Goal: Use online tool/utility: Use online tool/utility

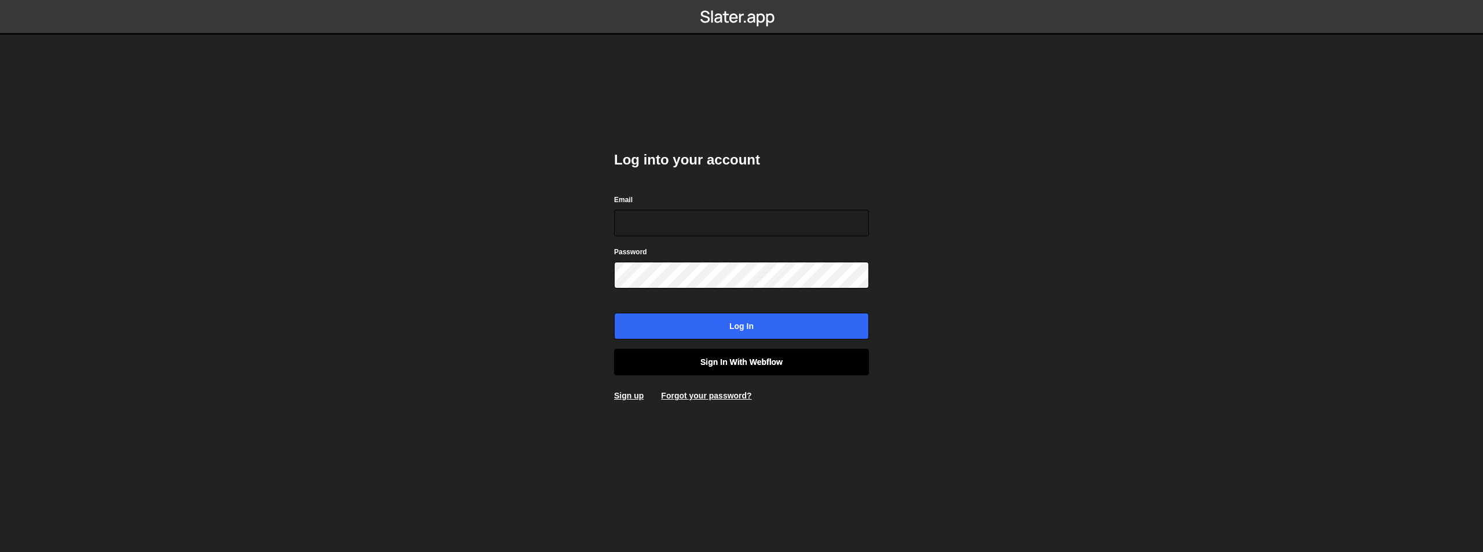
click at [727, 357] on link "Sign in with Webflow" at bounding box center [741, 362] width 255 height 27
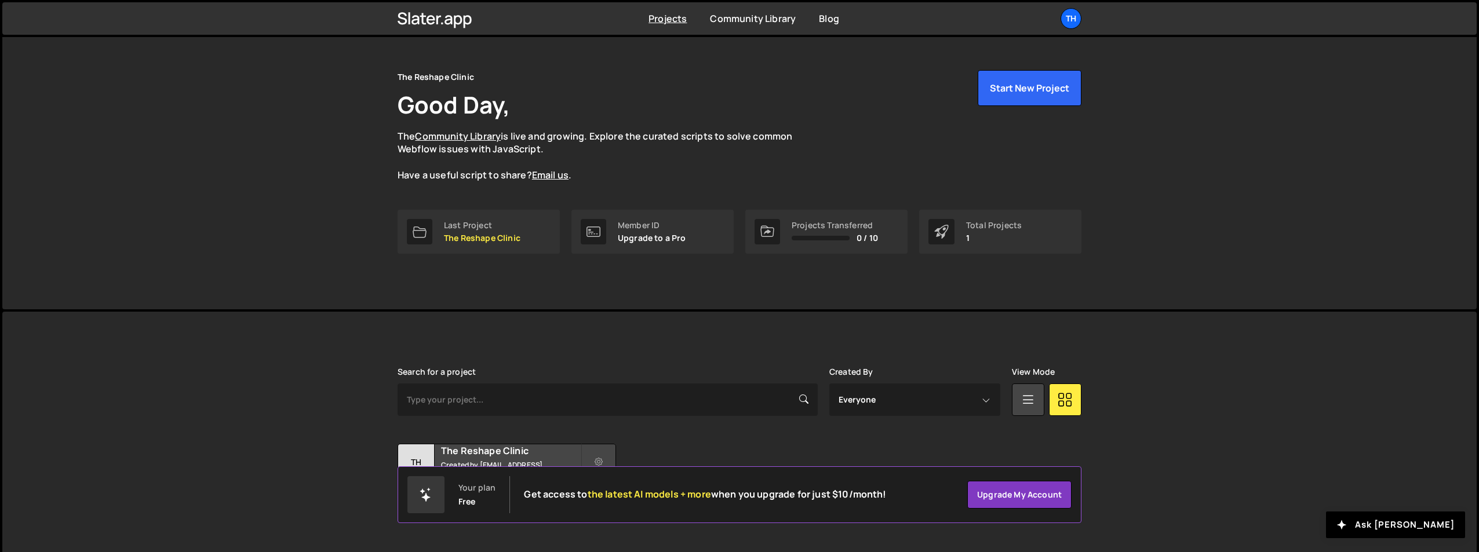
scroll to position [45, 0]
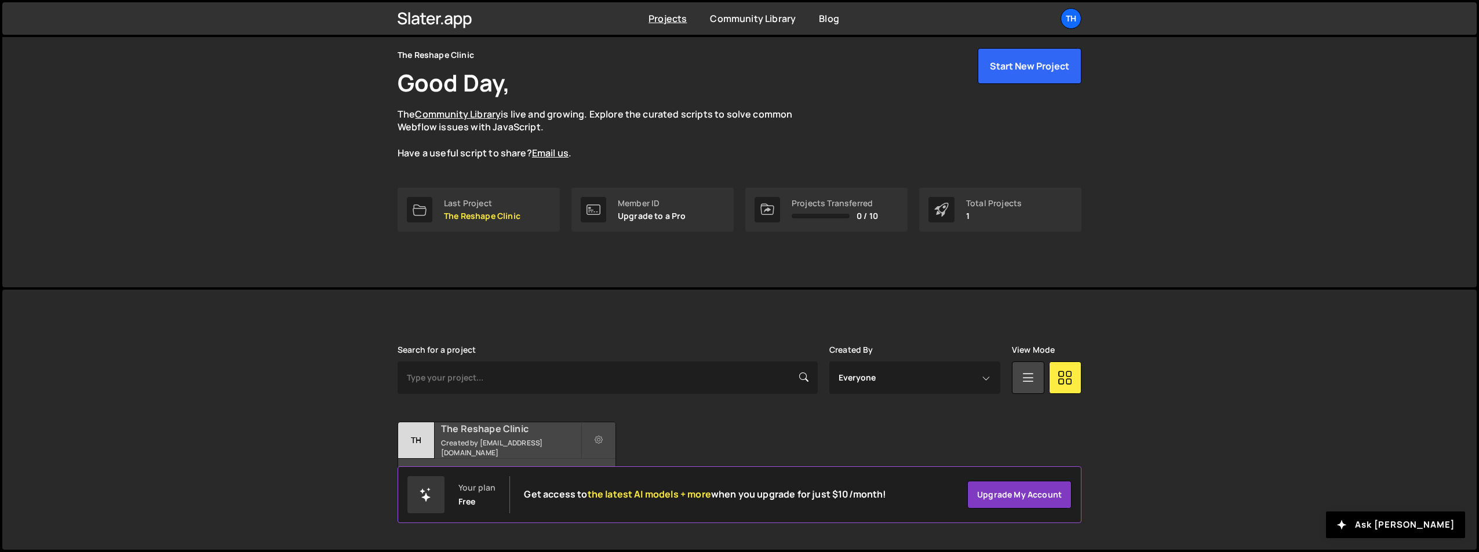
click at [485, 430] on h2 "The Reshape Clinic" at bounding box center [511, 428] width 140 height 13
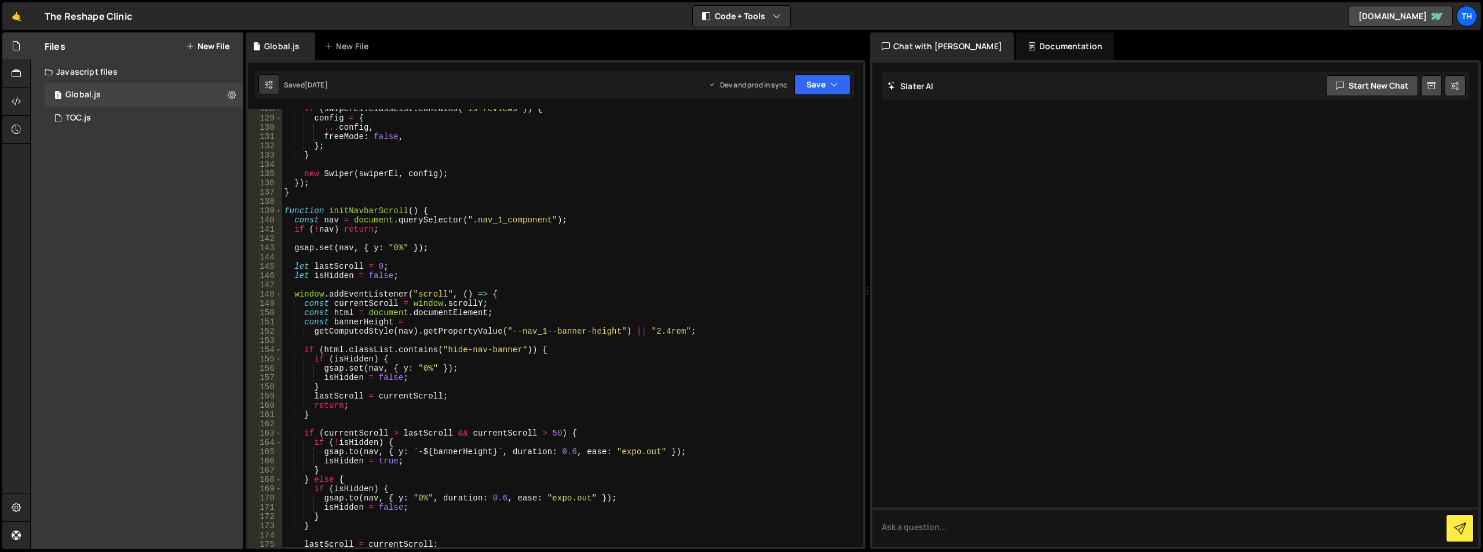
scroll to position [1182, 0]
click at [488, 325] on div "if ( swiperEl . classList . contains ( "is-reviews" )) { config = { ... config …" at bounding box center [570, 332] width 577 height 457
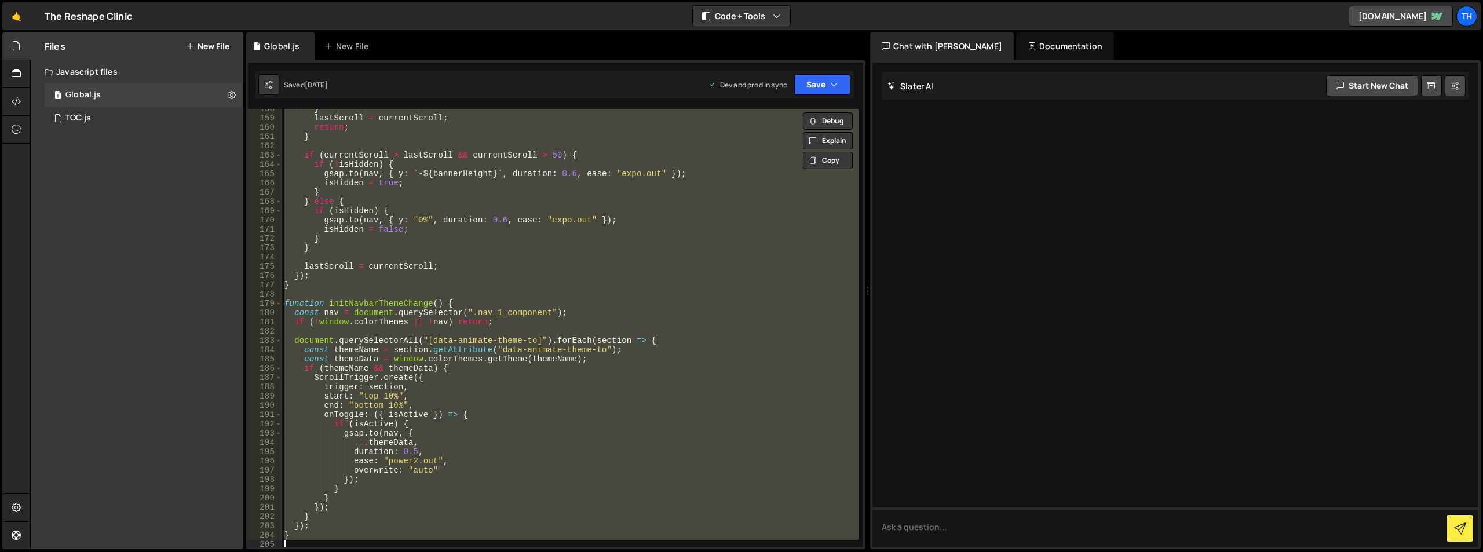
scroll to position [1530, 0]
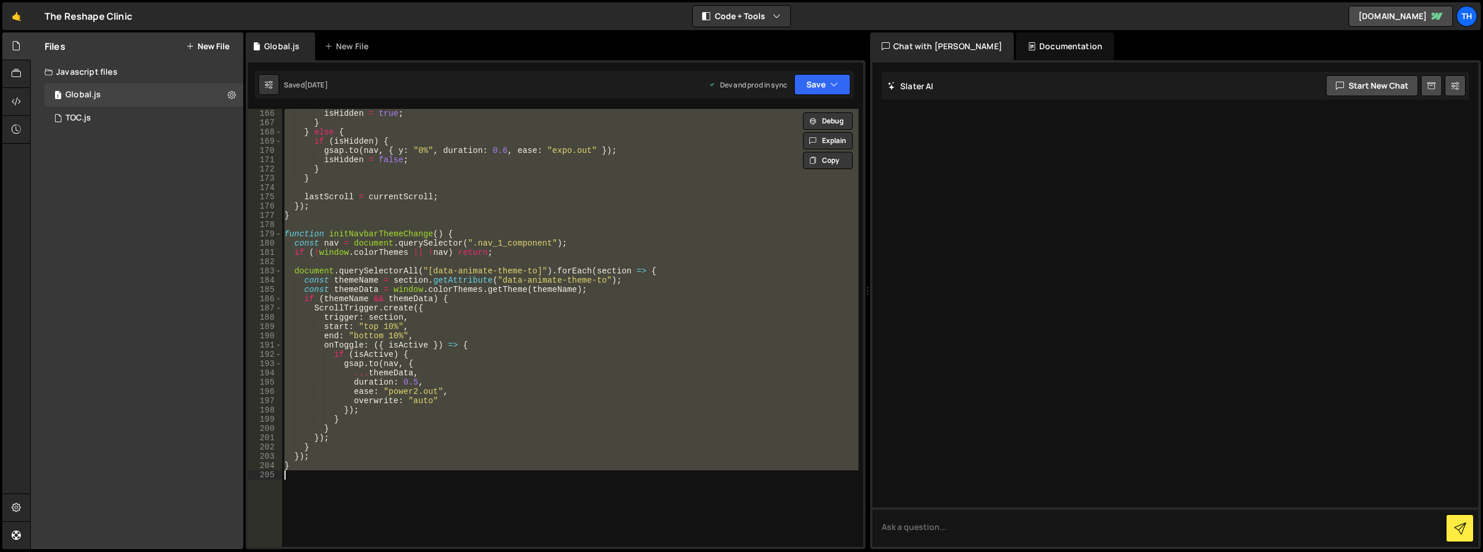
click at [538, 351] on div "isHidden = true ; } } else { if ( isHidden ) { gsap . to ( nav , { y : "0%" , d…" at bounding box center [570, 328] width 577 height 438
type textarea "if (isActive) {"
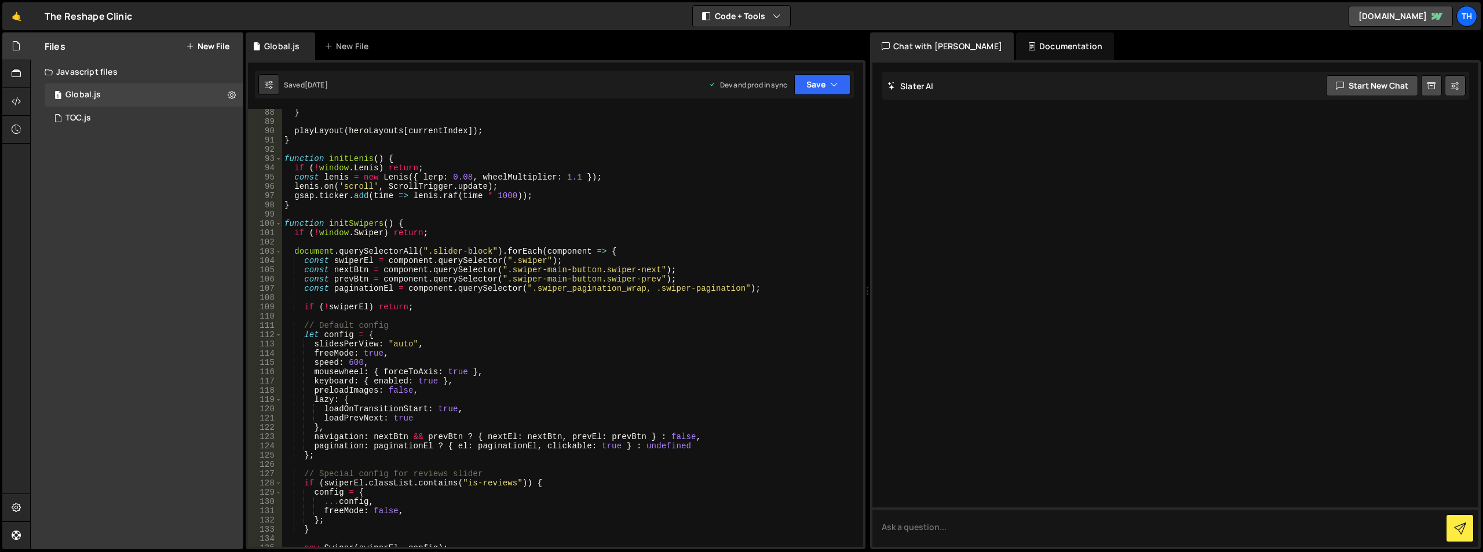
scroll to position [842, 0]
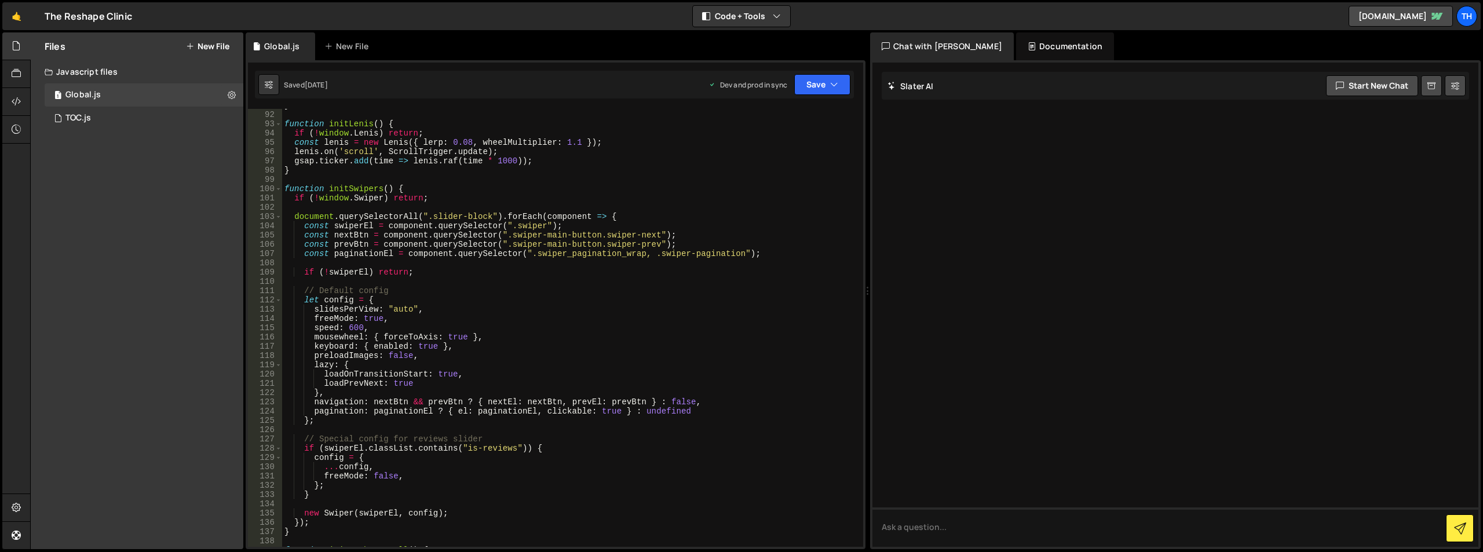
click at [300, 183] on div "} function initLenis ( ) { if ( ! window . [PERSON_NAME] ) return ; const [PERS…" at bounding box center [570, 329] width 577 height 457
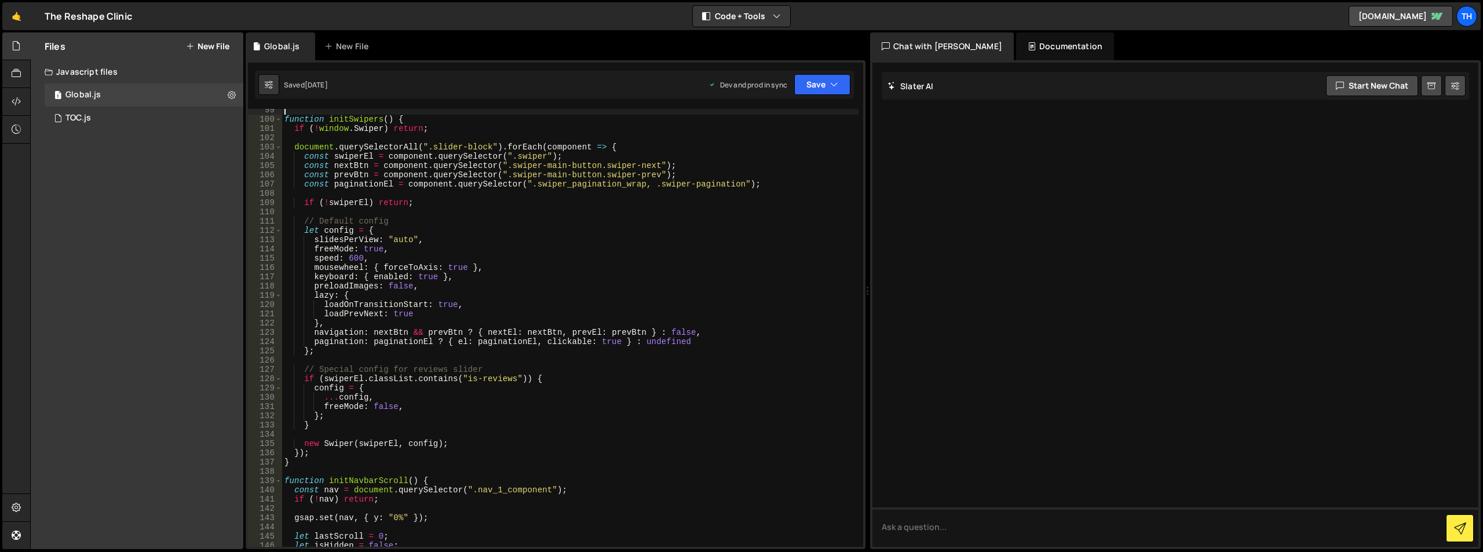
click at [446, 286] on div "function initSwipers ( ) { if ( ! window . Swiper ) return ; document . querySe…" at bounding box center [570, 333] width 577 height 457
type textarea "preloadImages: false,"
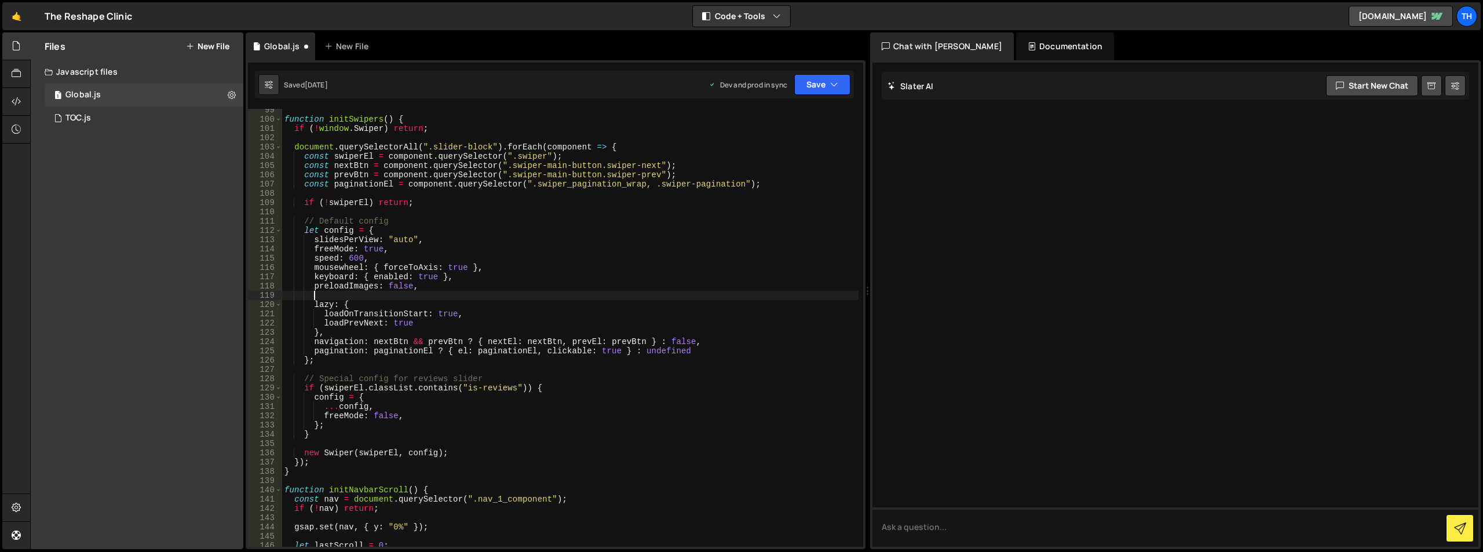
paste textarea "observeSlideChildren: true,"
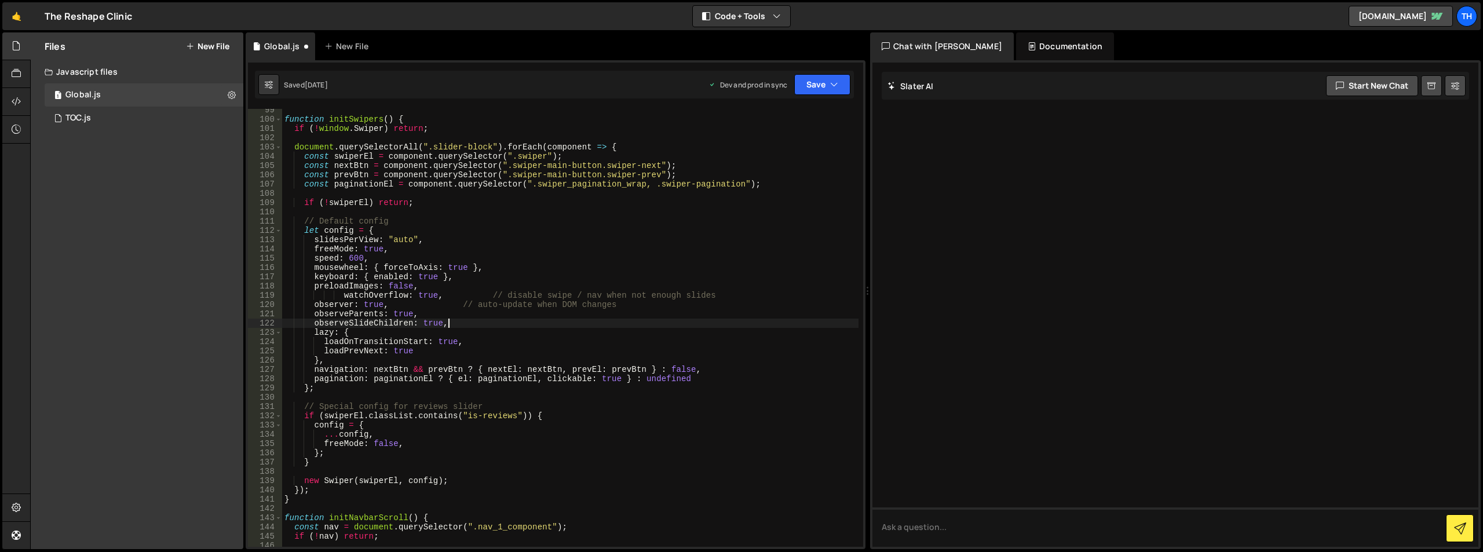
click at [342, 297] on div "function initSwipers ( ) { if ( ! window . Swiper ) return ; document . querySe…" at bounding box center [570, 333] width 577 height 457
type textarea "watchOverflow: true, // disable swipe / nav when not enough slides"
click at [839, 87] on button "Save" at bounding box center [822, 84] width 56 height 21
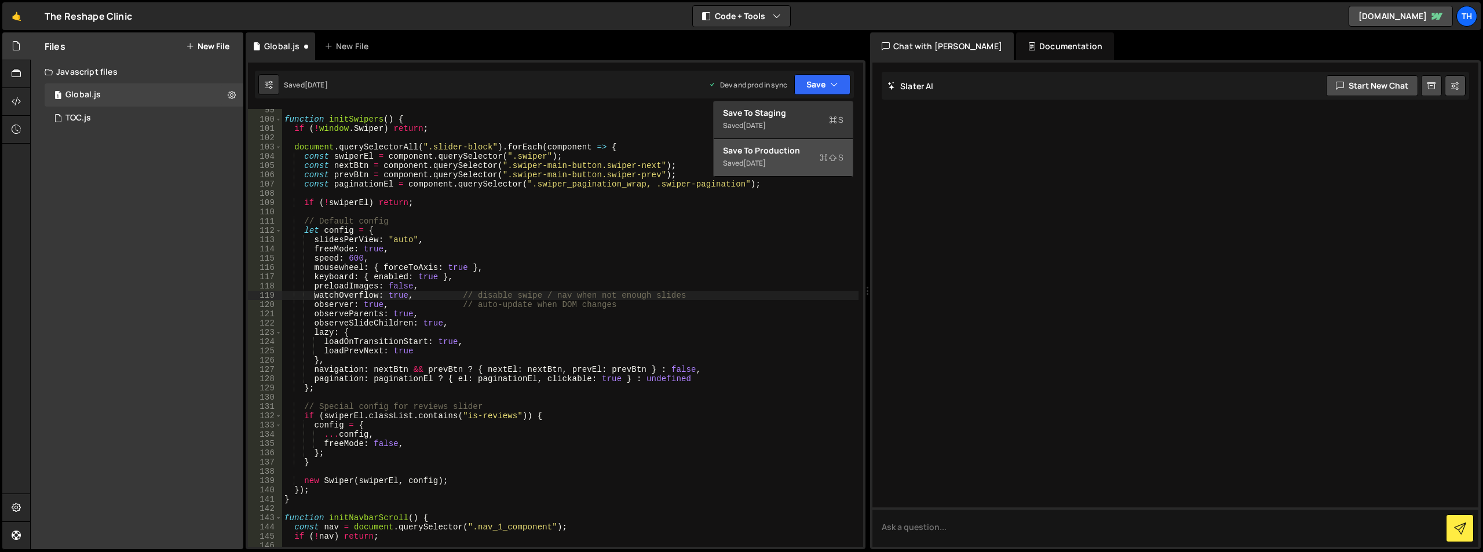
click at [785, 158] on div "Saved [DATE]" at bounding box center [783, 163] width 121 height 14
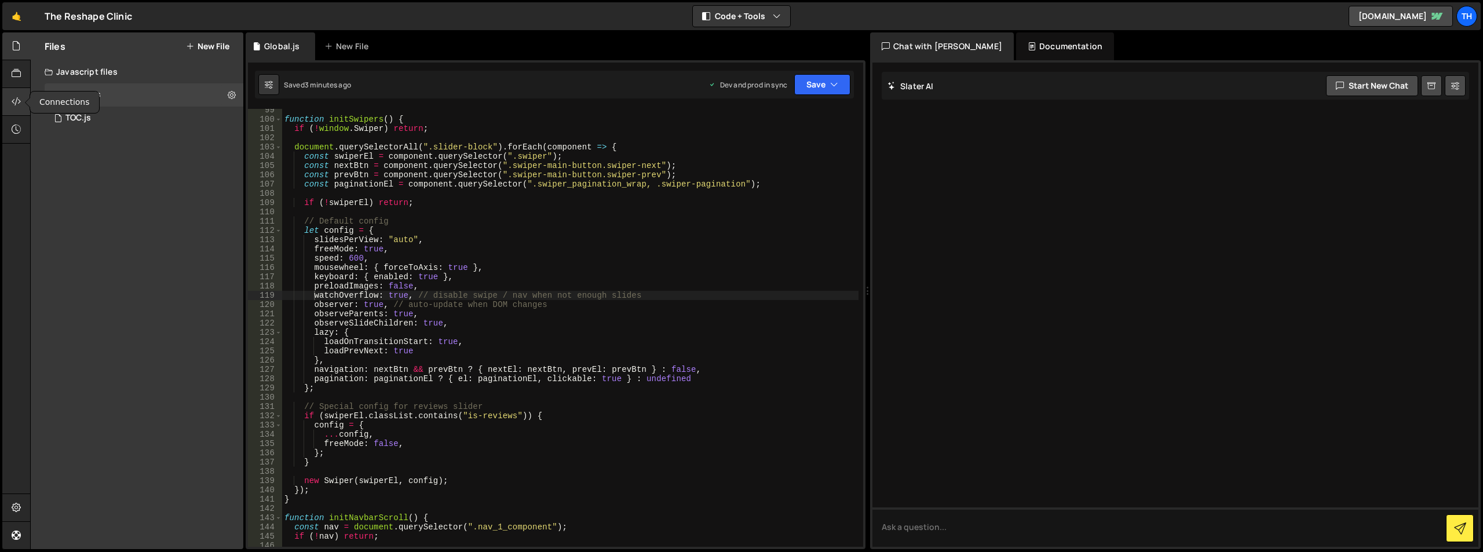
click at [17, 101] on icon at bounding box center [16, 101] width 9 height 13
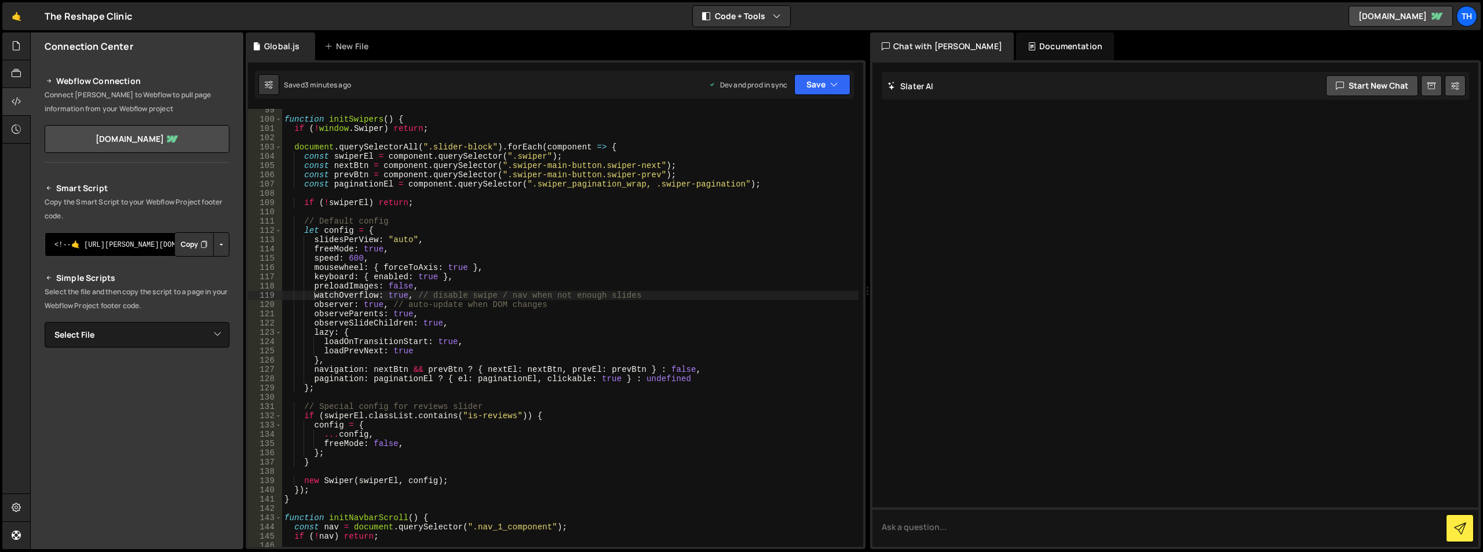
click at [122, 251] on textarea "<!--🤙 [URL][PERSON_NAME][DOMAIN_NAME]> <script>document.addEventListener("DOMCo…" at bounding box center [137, 244] width 185 height 24
click at [534, 216] on div "function initSwipers ( ) { if ( ! window . Swiper ) return ; document . querySe…" at bounding box center [570, 333] width 577 height 457
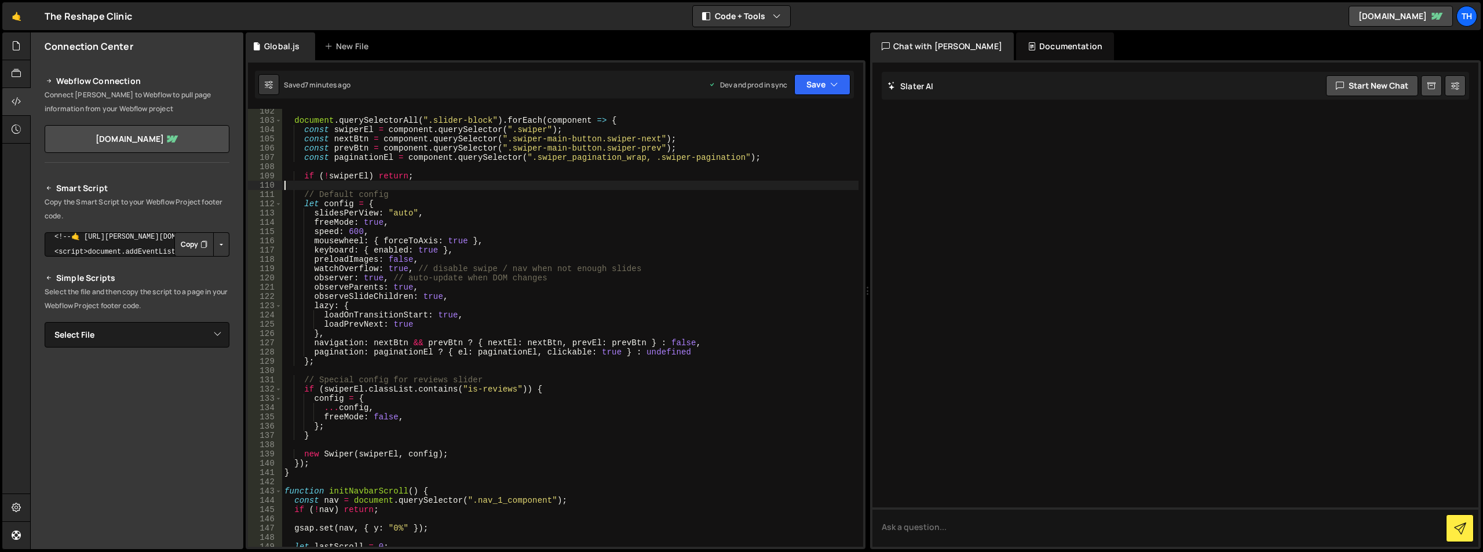
scroll to position [939, 0]
click at [411, 416] on div "document . querySelectorAll ( ".slider-block" ) . forEach ( component => { cons…" at bounding box center [570, 335] width 577 height 457
type textarea "freeMode: false,"
paste textarea "centerInsufficientSlides: true"
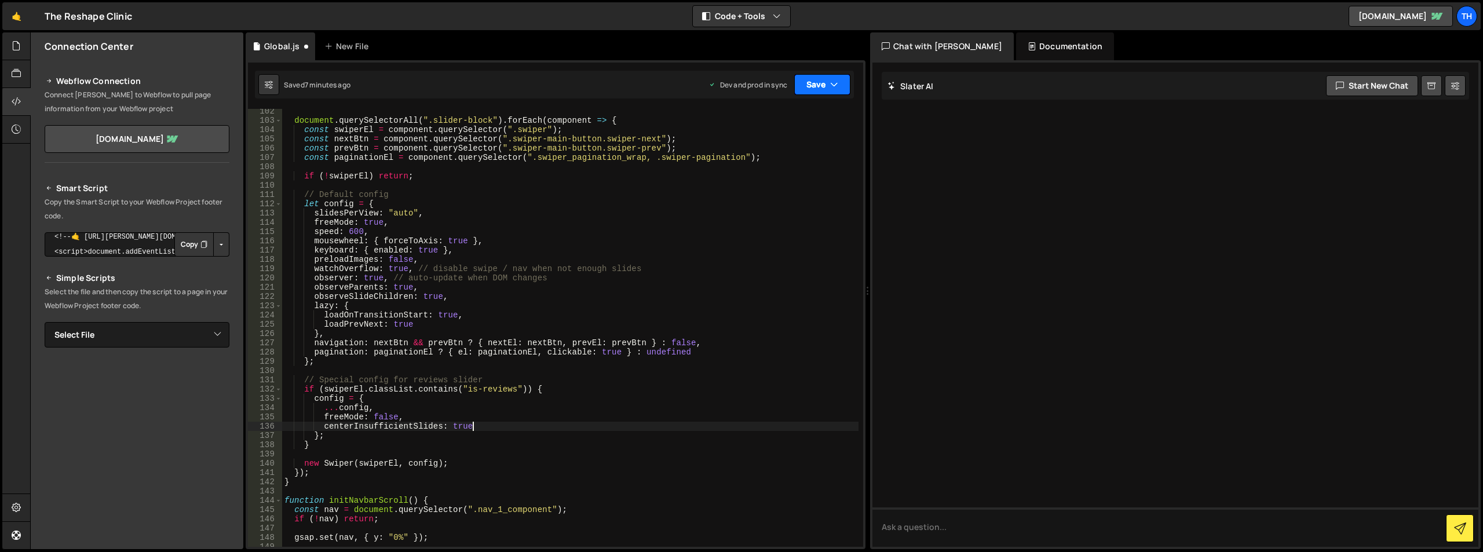
click at [823, 92] on button "Save" at bounding box center [822, 84] width 56 height 21
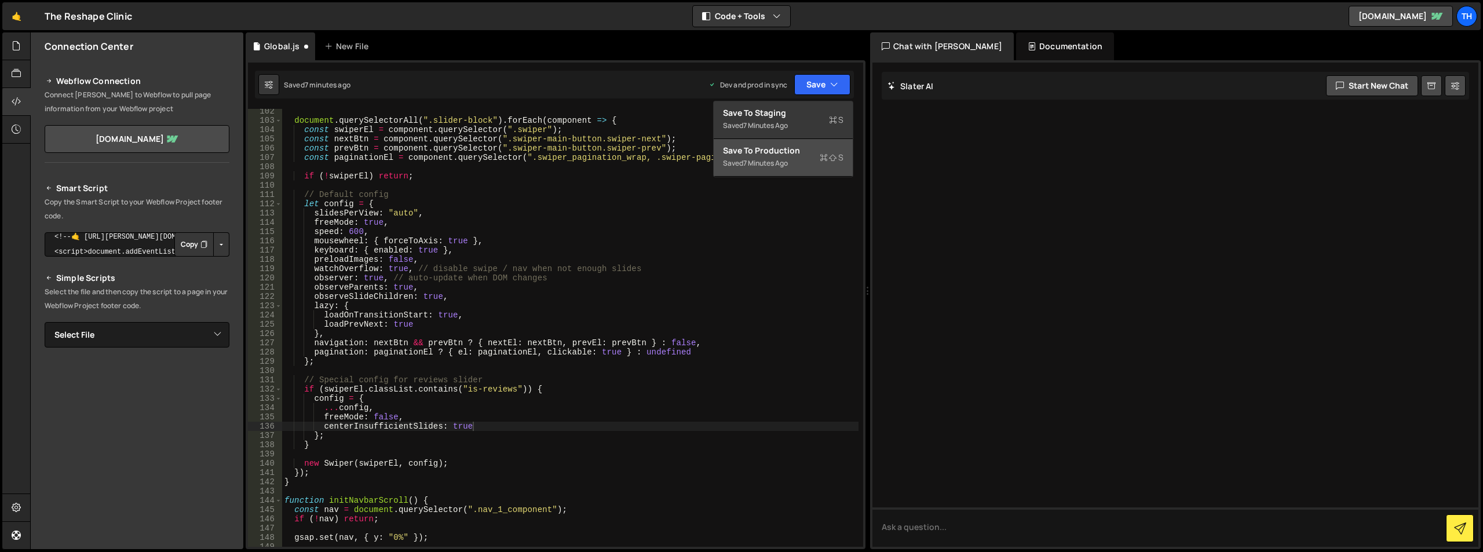
click at [818, 156] on div "Save to Production S" at bounding box center [783, 151] width 121 height 12
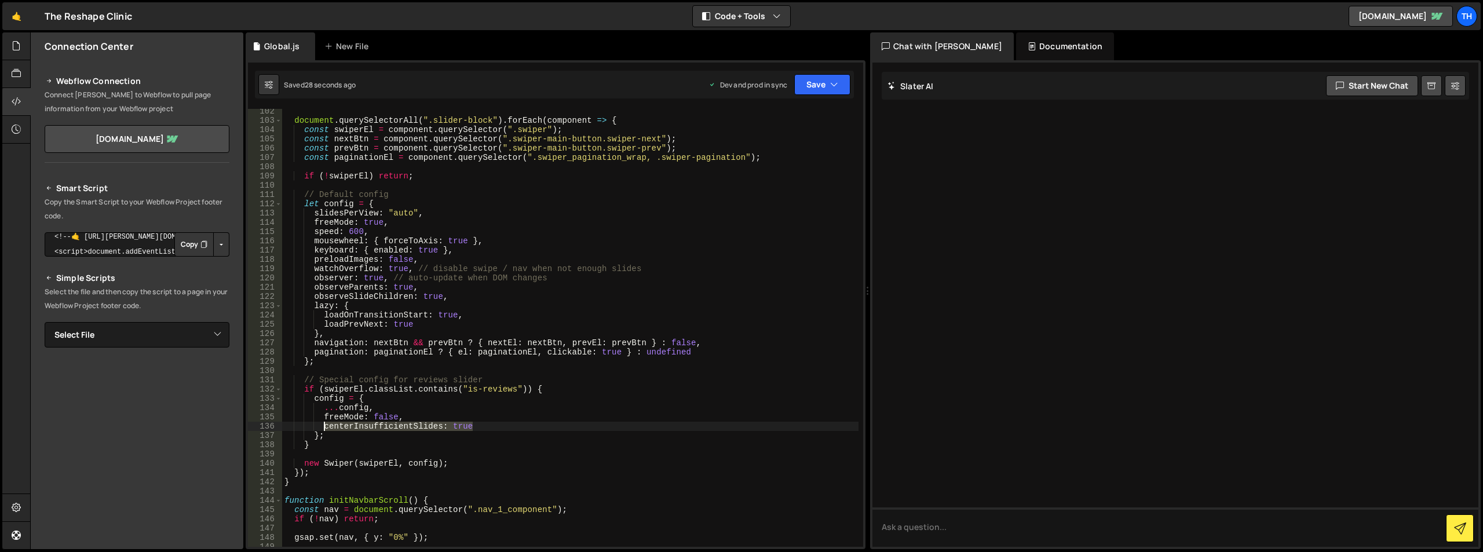
drag, startPoint x: 483, startPoint y: 428, endPoint x: 322, endPoint y: 423, distance: 161.1
click at [322, 423] on div "document . querySelectorAll ( ".slider-block" ) . forEach ( component => { cons…" at bounding box center [570, 335] width 577 height 457
paste textarea "centeredSlidesBound"
type textarea "centeredSlidesBounds: true"
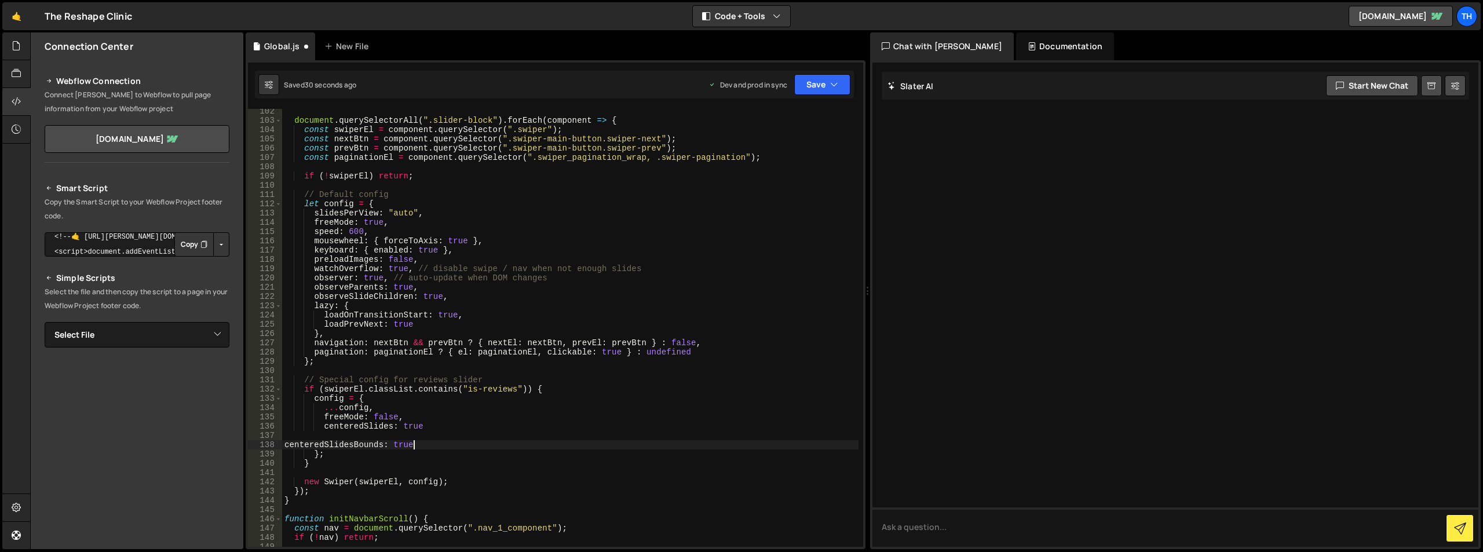
click at [388, 439] on div "document . querySelectorAll ( ".slider-block" ) . forEach ( component => { cons…" at bounding box center [570, 335] width 577 height 457
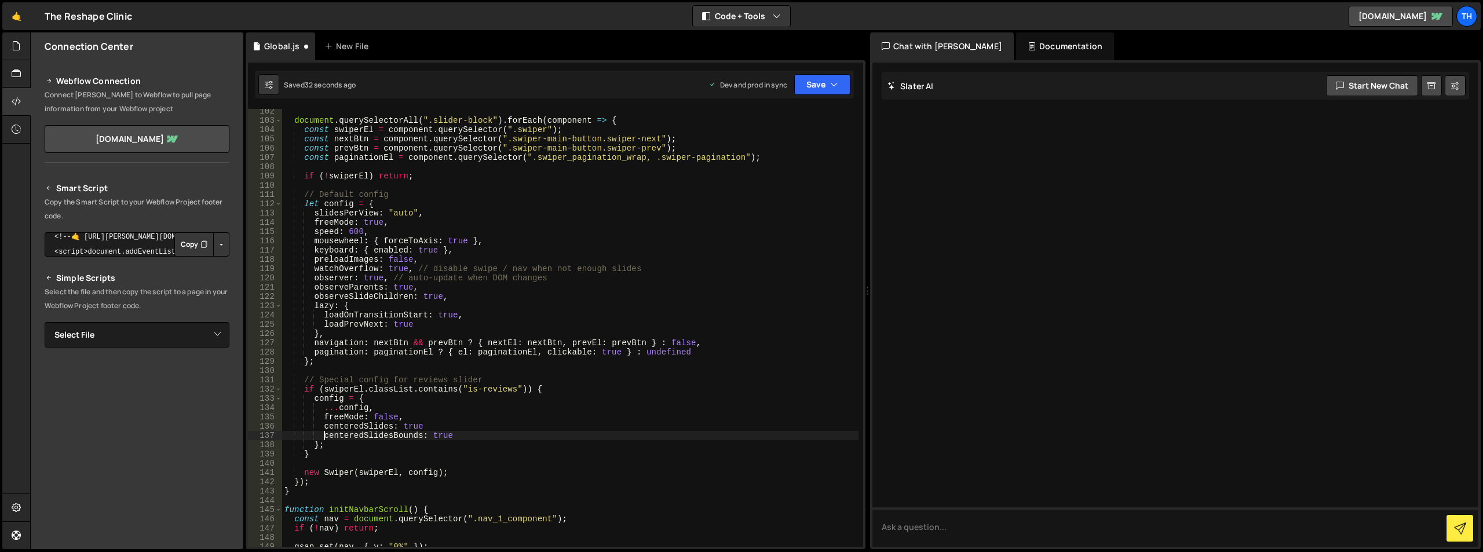
scroll to position [0, 2]
click at [830, 81] on button "Save" at bounding box center [822, 84] width 56 height 21
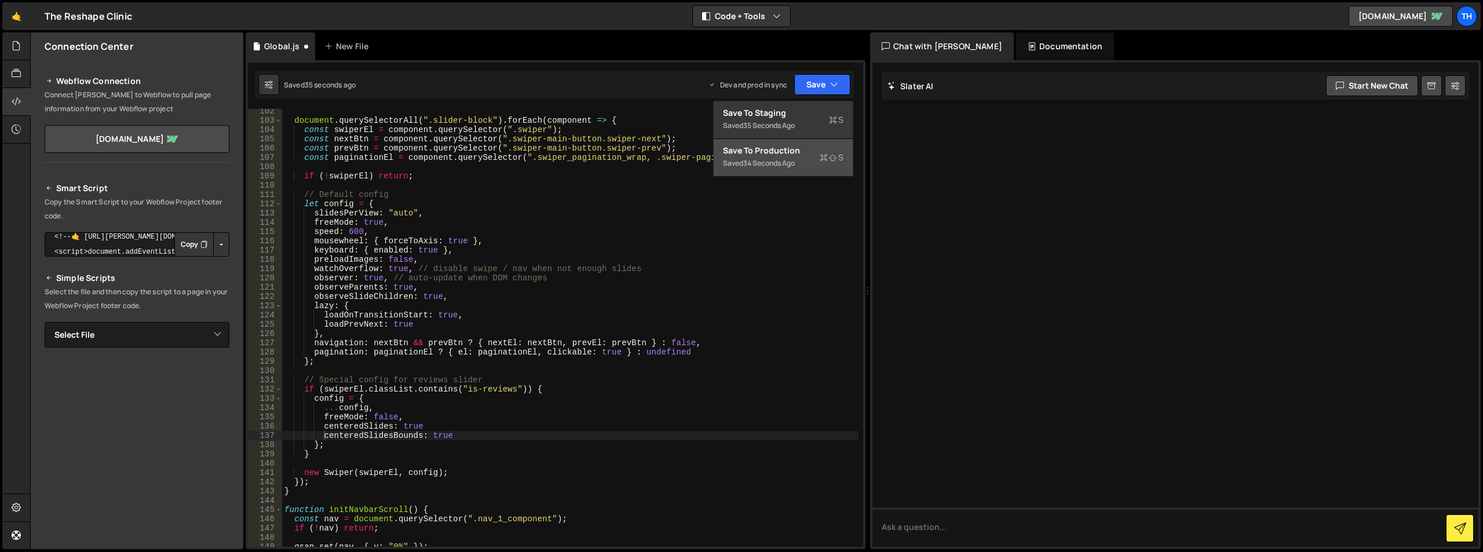
click at [785, 154] on div "Save to Production S" at bounding box center [783, 151] width 121 height 12
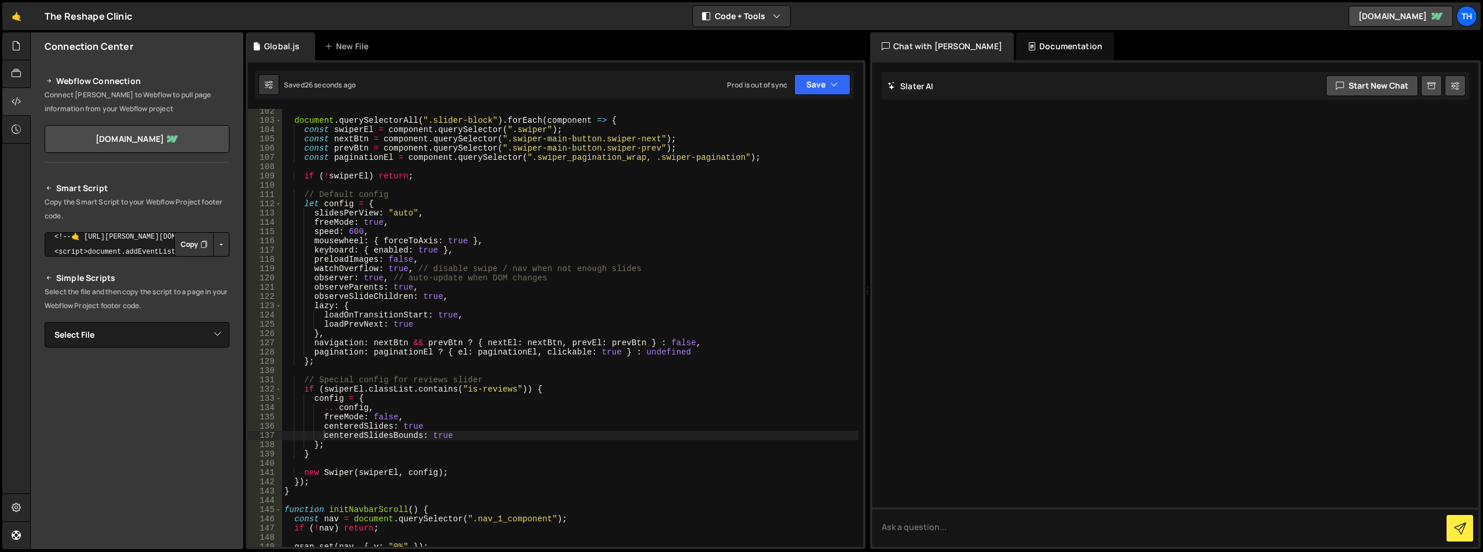
click at [408, 447] on div "document . querySelectorAll ( ".slider-block" ) . forEach ( component => { cons…" at bounding box center [570, 335] width 577 height 457
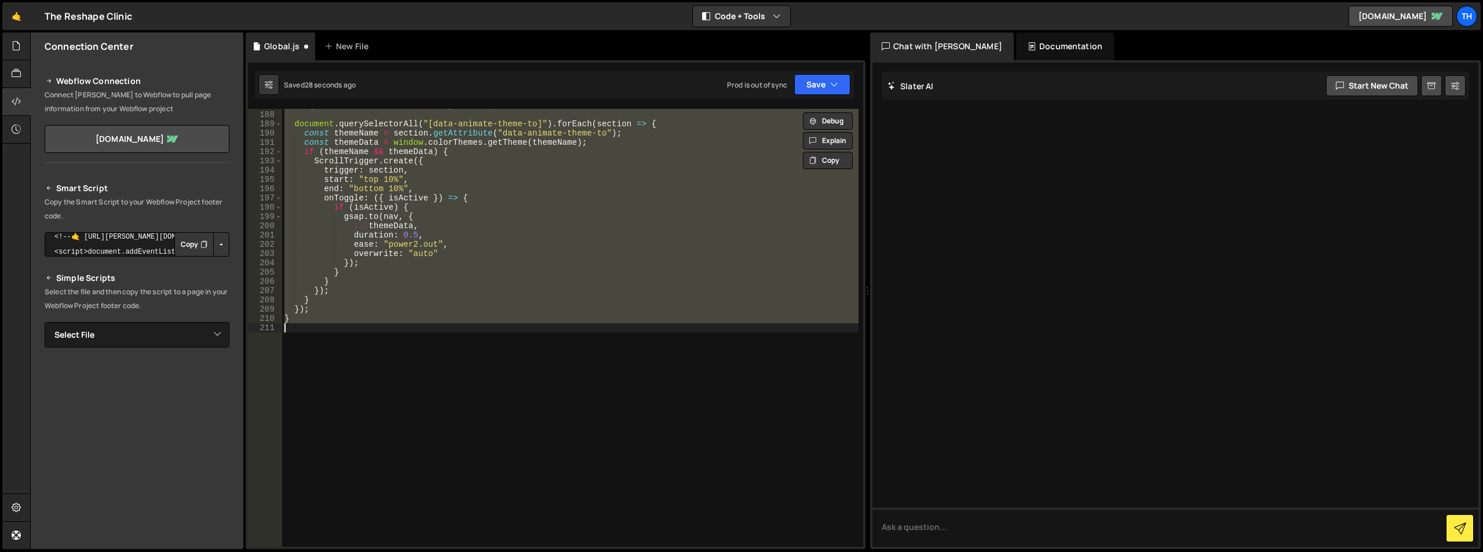
scroll to position [1033, 0]
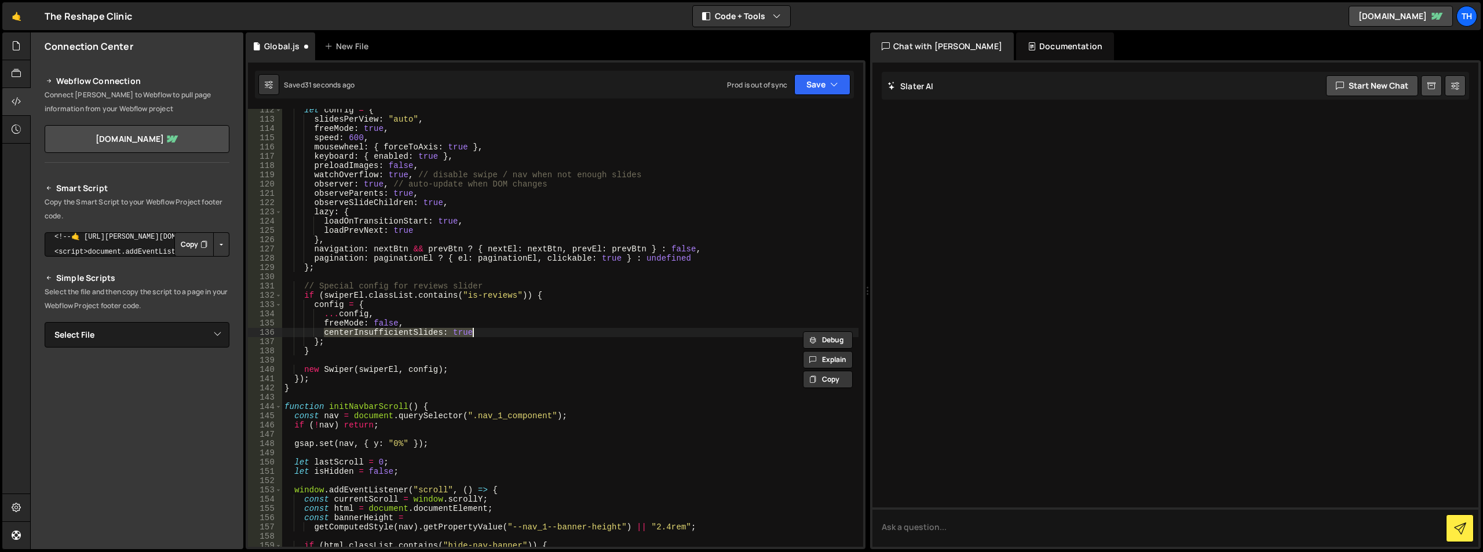
type textarea "}"
type textarea "freeMode: false,"
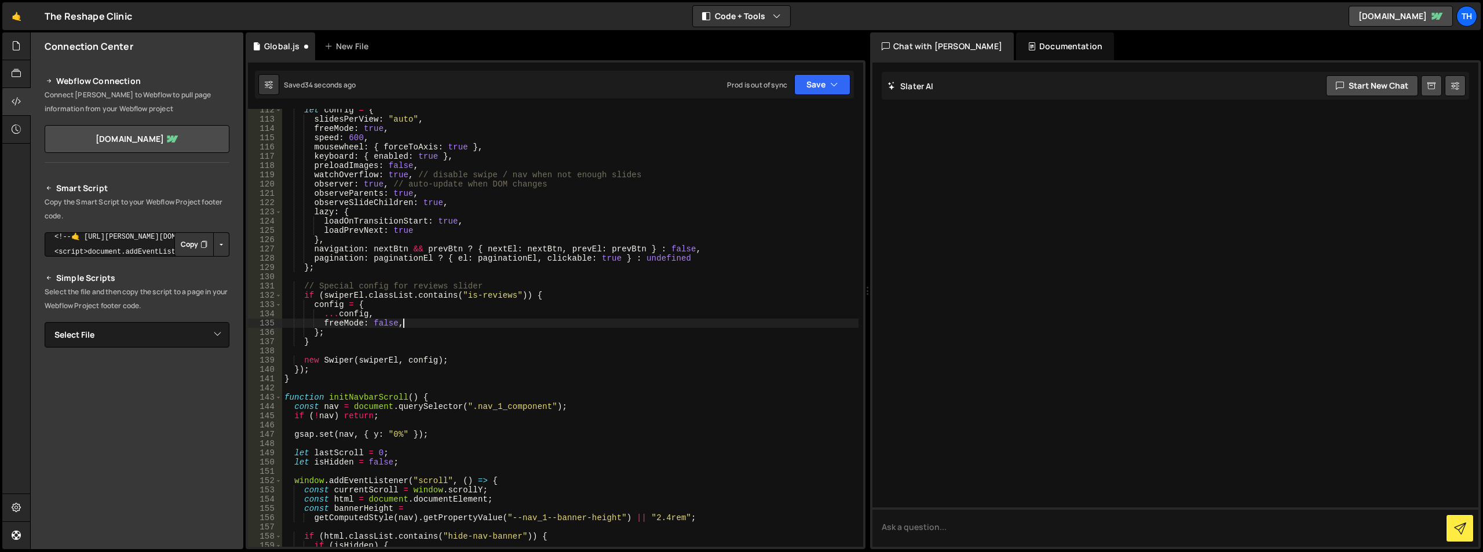
scroll to position [0, 2]
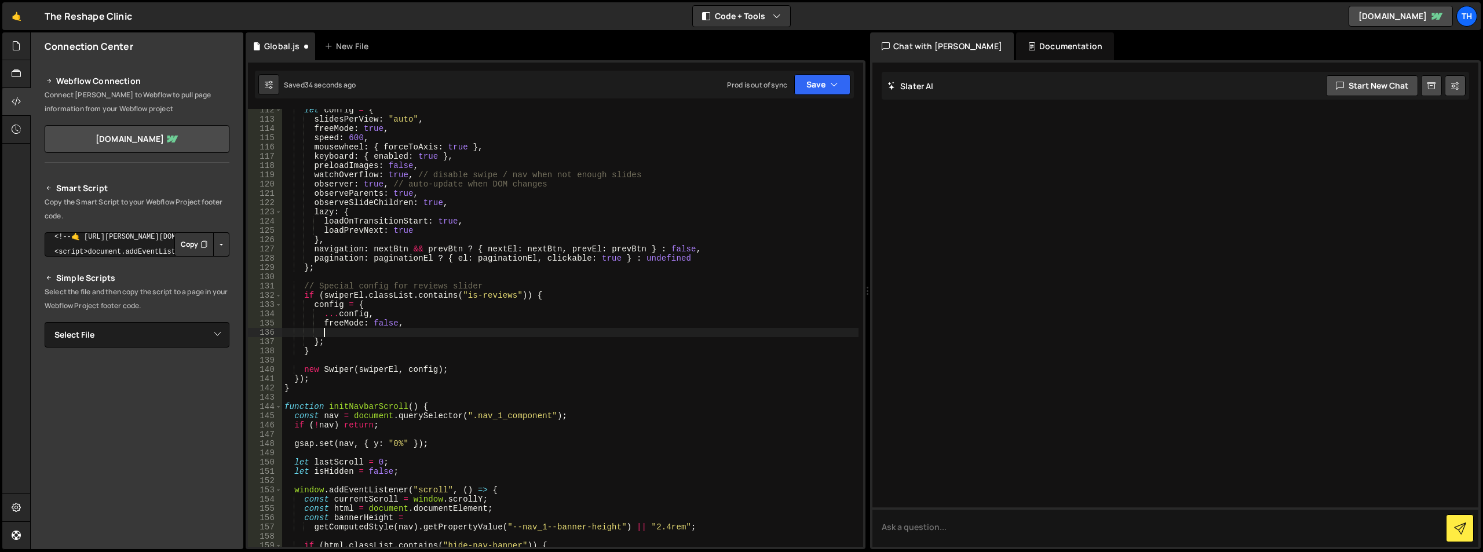
paste textarea "centeredSlidesBounds: true"
type textarea "centeredSlidesBounds: true"
paste textarea "centeredSlidesBounds: true"
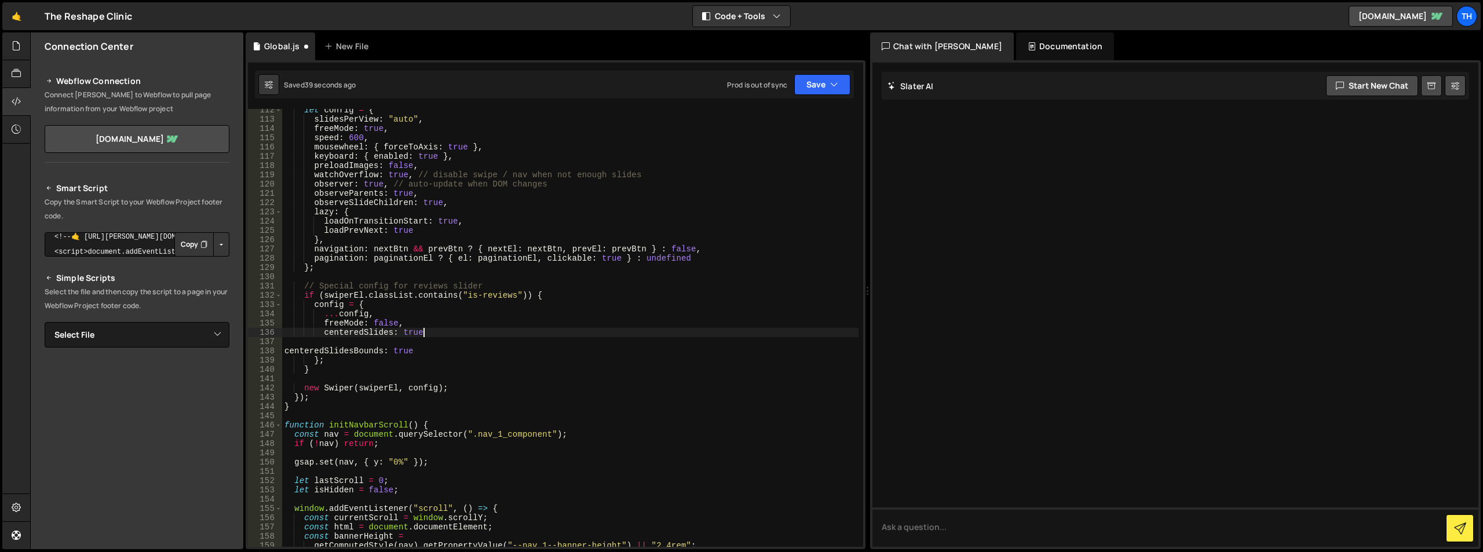
click at [454, 332] on div "let config = { slidesPerView : "auto" , freeMode : true , speed : 600 , mousewh…" at bounding box center [570, 333] width 577 height 457
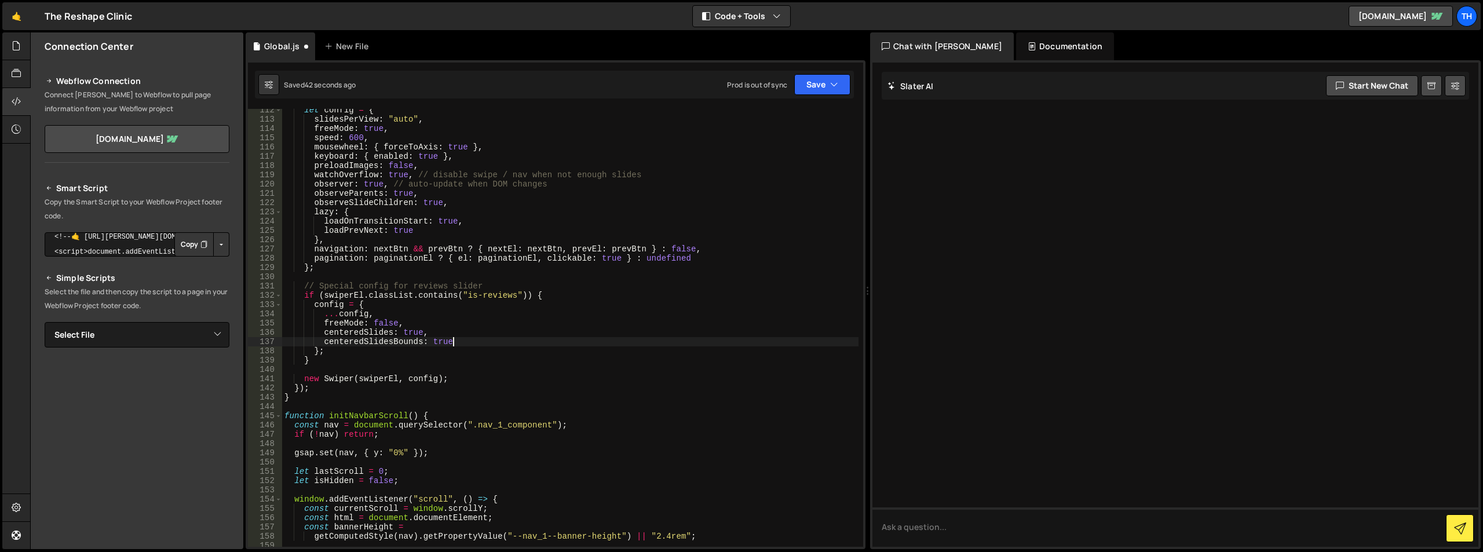
scroll to position [0, 12]
click at [835, 82] on icon "button" at bounding box center [834, 85] width 8 height 12
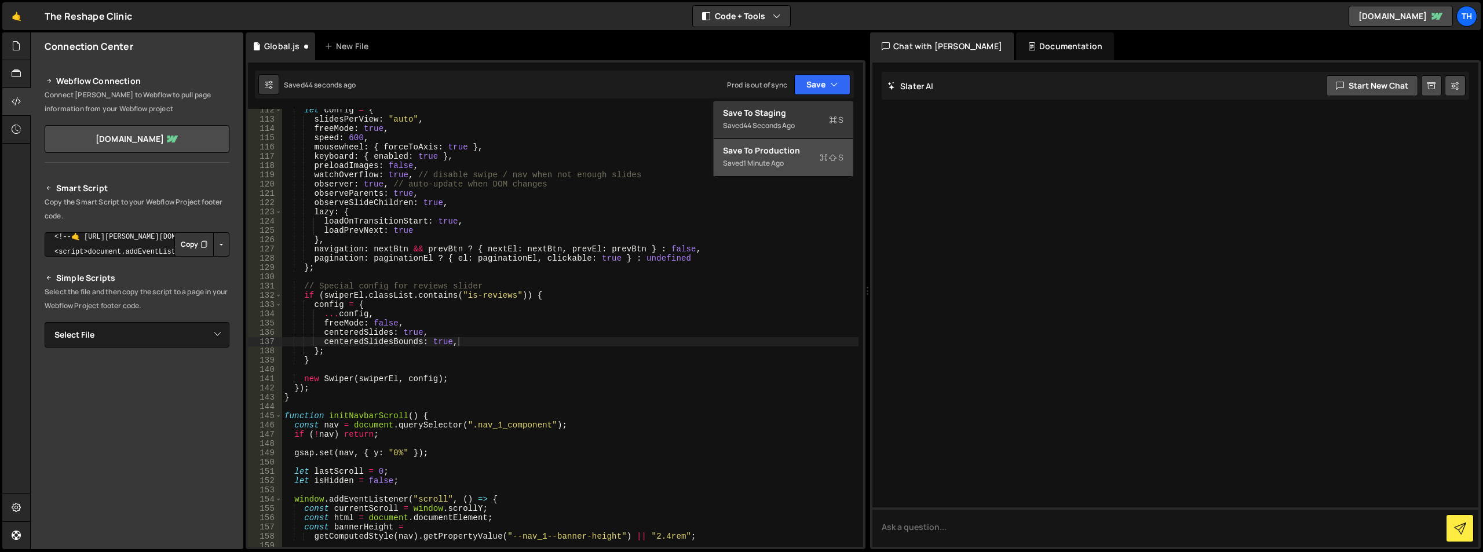
click at [826, 148] on div "Save to Production S" at bounding box center [783, 151] width 121 height 12
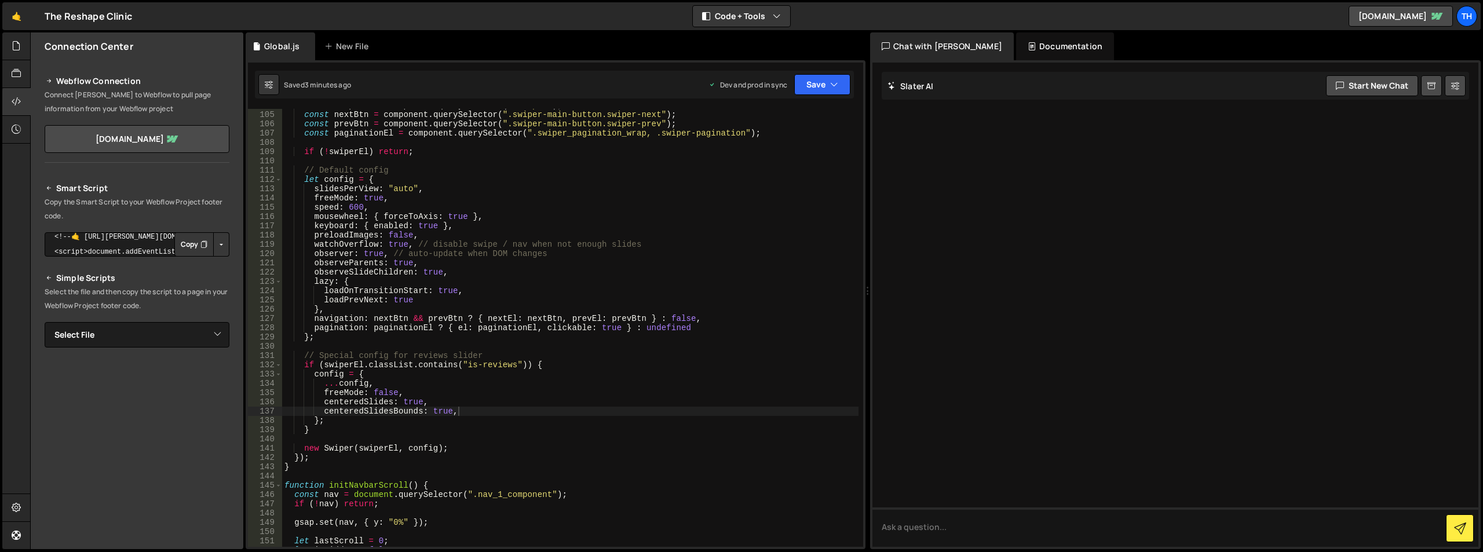
scroll to position [963, 0]
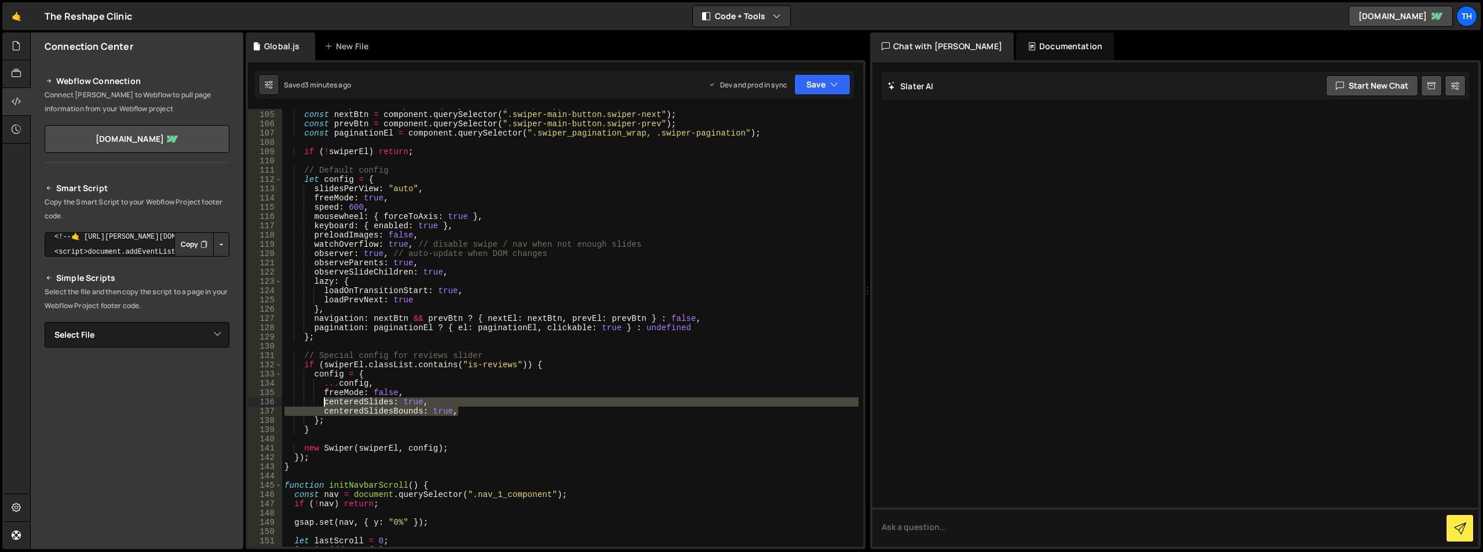
drag, startPoint x: 426, startPoint y: 407, endPoint x: 326, endPoint y: 405, distance: 100.3
click at [326, 405] on div "const swiperEl = component . querySelector ( ".swiper" ) ; const nextBtn = comp…" at bounding box center [570, 329] width 577 height 457
paste textarea "centerInsufficientSlides: true,"
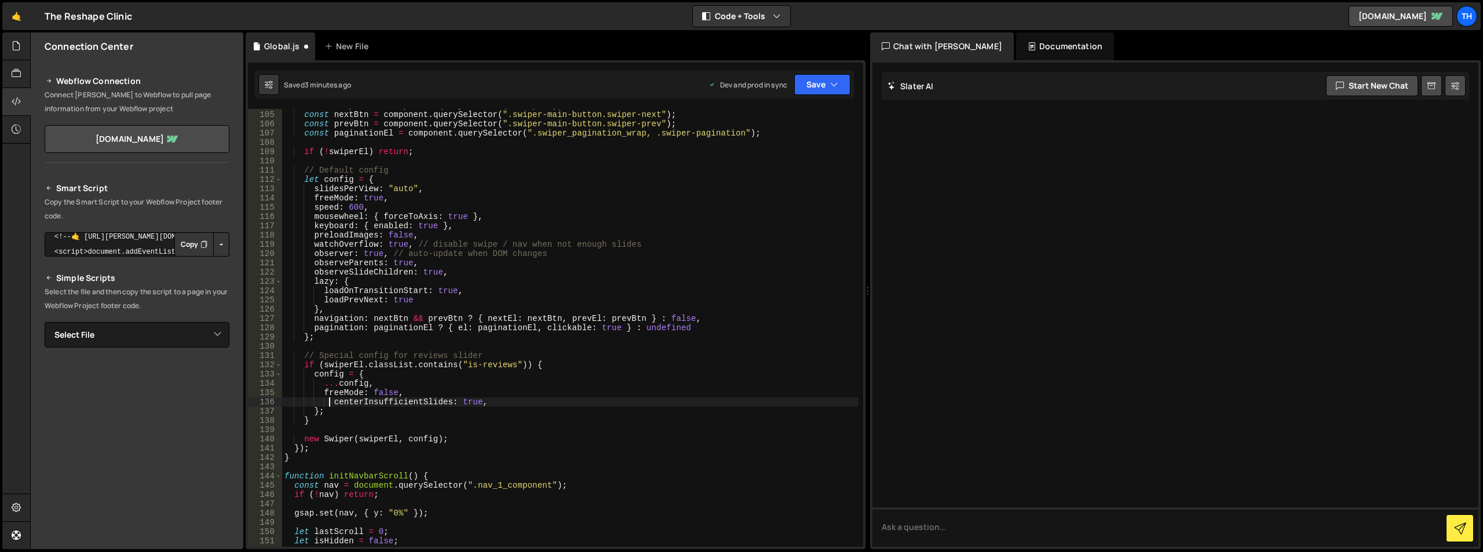
click at [328, 403] on div "const swiperEl = component . querySelector ( ".swiper" ) ; const nextBtn = comp…" at bounding box center [570, 329] width 577 height 457
click at [827, 89] on button "Save" at bounding box center [822, 84] width 56 height 21
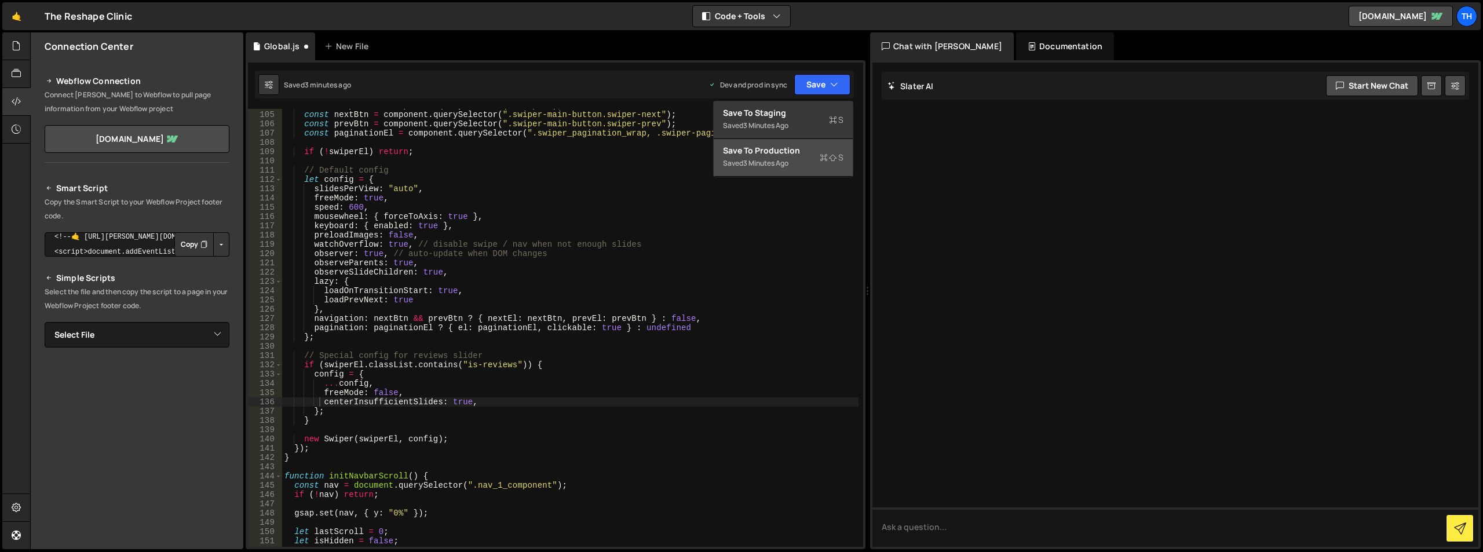
click at [802, 156] on div "Saved 3 minutes ago" at bounding box center [783, 163] width 121 height 14
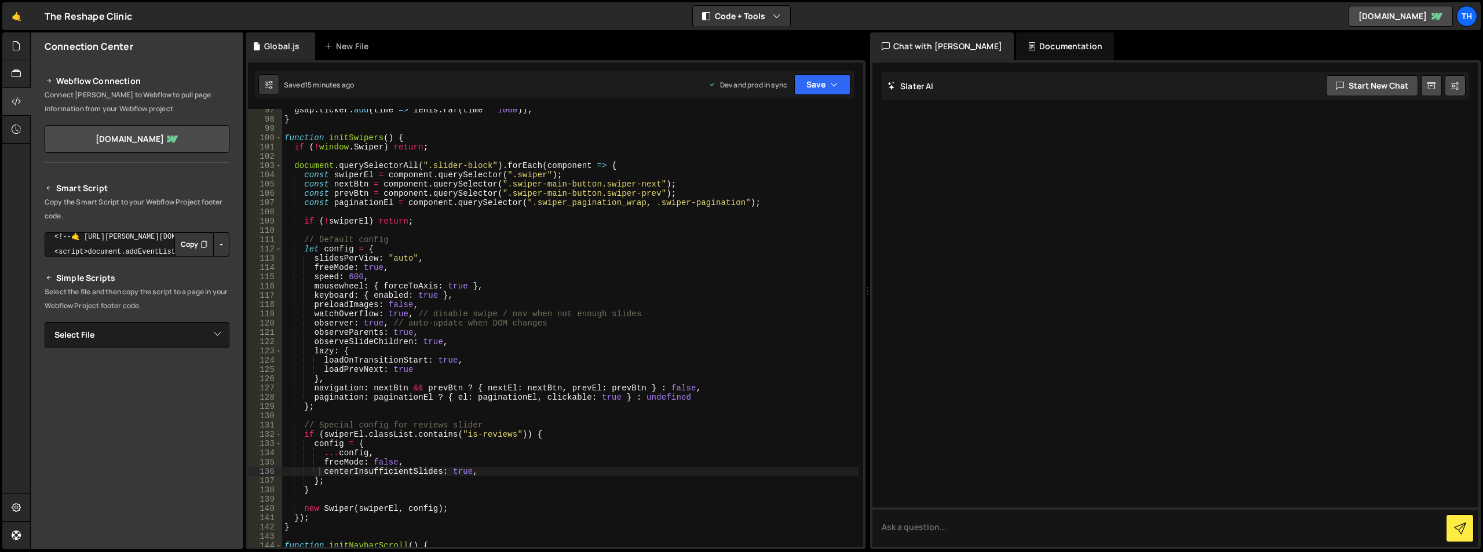
scroll to position [0, 8]
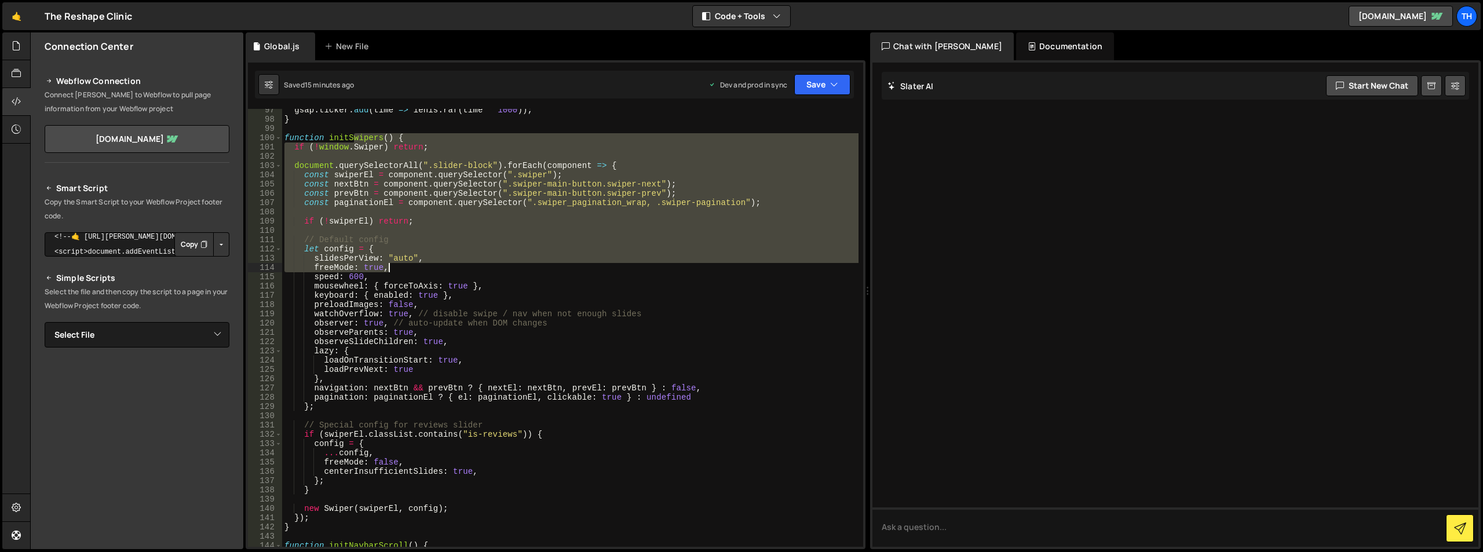
drag, startPoint x: 352, startPoint y: 141, endPoint x: 411, endPoint y: 321, distance: 188.9
click at [411, 321] on div "gsap . ticker . add ( time => [PERSON_NAME] . raf ( time * 1000 )) ; } function…" at bounding box center [570, 333] width 577 height 457
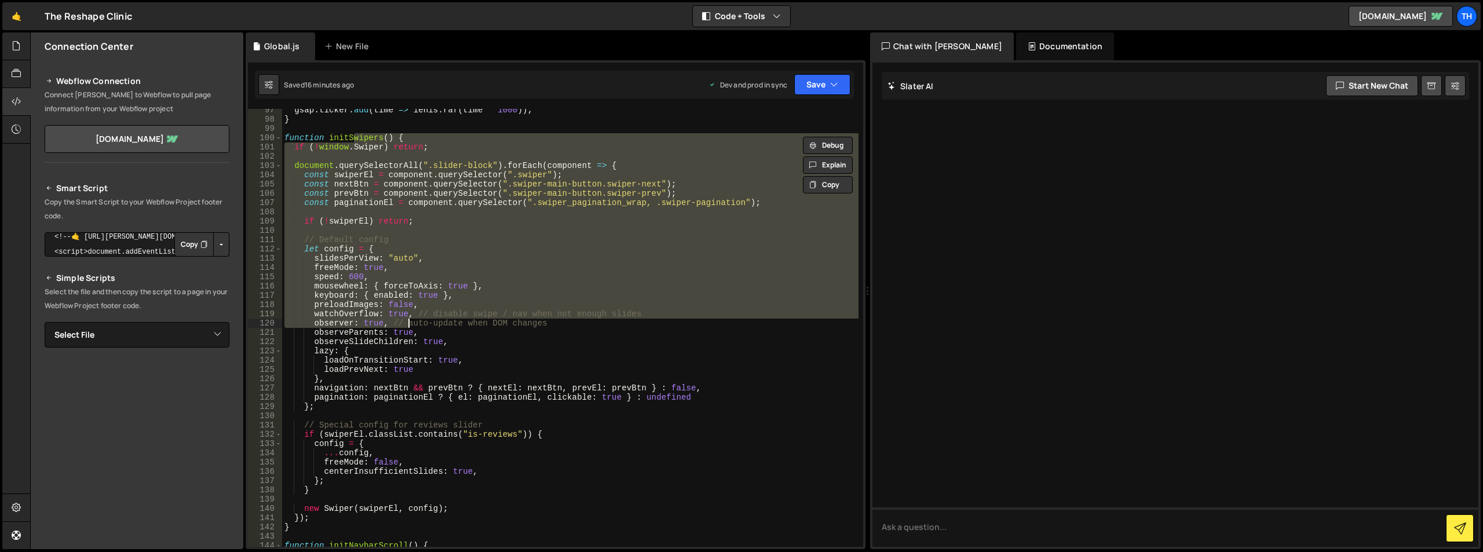
click at [429, 341] on div "gsap . ticker . add ( time => [PERSON_NAME] . raf ( time * 1000 )) ; } function…" at bounding box center [570, 333] width 577 height 457
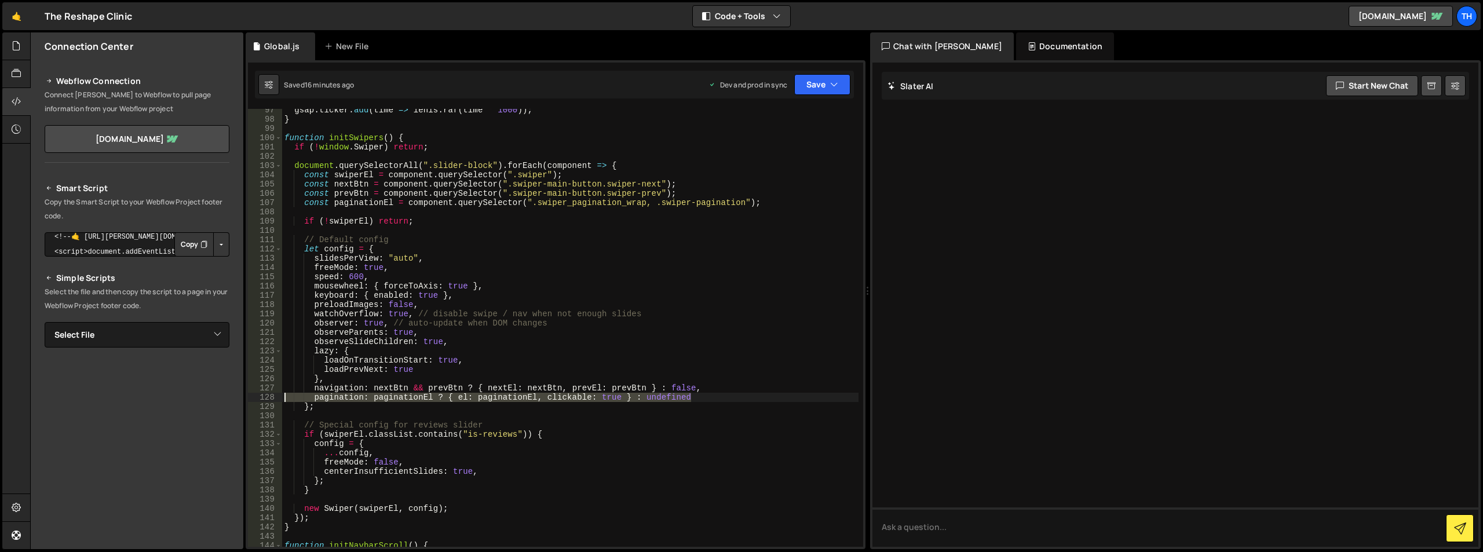
type textarea "pagination: paginationEl ? { el: paginationEl, clickable: true } : undefined"
paste textarea
click at [429, 309] on div "gsap . ticker . add ( time => [PERSON_NAME] . raf ( time * 1000 )) ; } function…" at bounding box center [570, 333] width 577 height 457
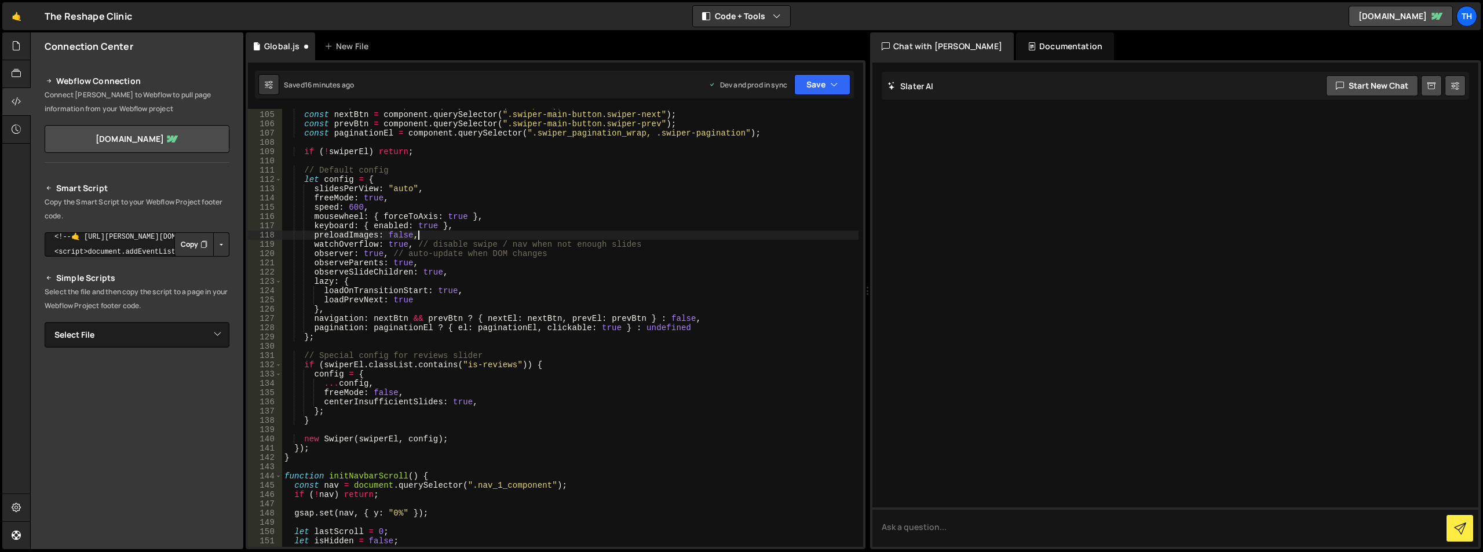
scroll to position [963, 0]
click at [499, 404] on div "const swiperEl = component . querySelector ( ".swiper" ) ; const nextBtn = comp…" at bounding box center [570, 329] width 577 height 457
type textarea "centerInsufficientSlides: true,"
paste textarea "watchOverflow: false,"
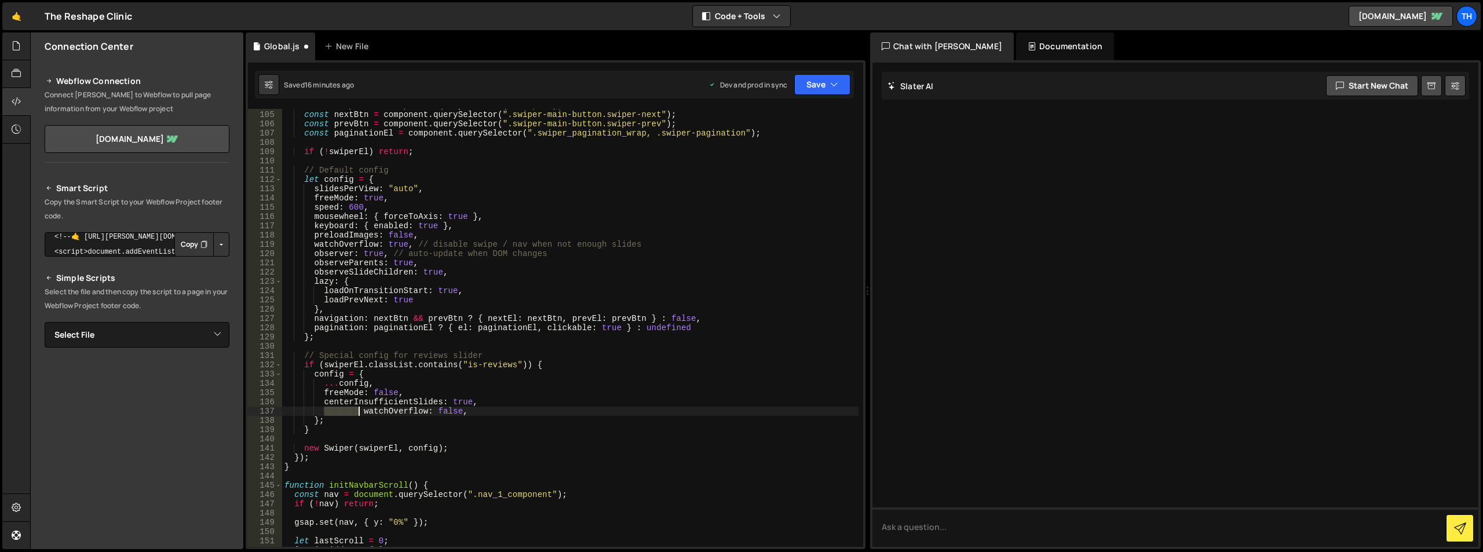
drag, startPoint x: 322, startPoint y: 410, endPoint x: 361, endPoint y: 411, distance: 38.9
click at [361, 411] on div "const swiperEl = component . querySelector ( ".swiper" ) ; const nextBtn = comp…" at bounding box center [570, 329] width 577 height 457
click at [484, 384] on div "const swiperEl = component . querySelector ( ".swiper" ) ; const nextBtn = comp…" at bounding box center [570, 329] width 577 height 457
click at [485, 388] on div "const swiperEl = component . querySelector ( ".swiper" ) ; const nextBtn = comp…" at bounding box center [570, 329] width 577 height 457
type textarea "freeMode: false,"
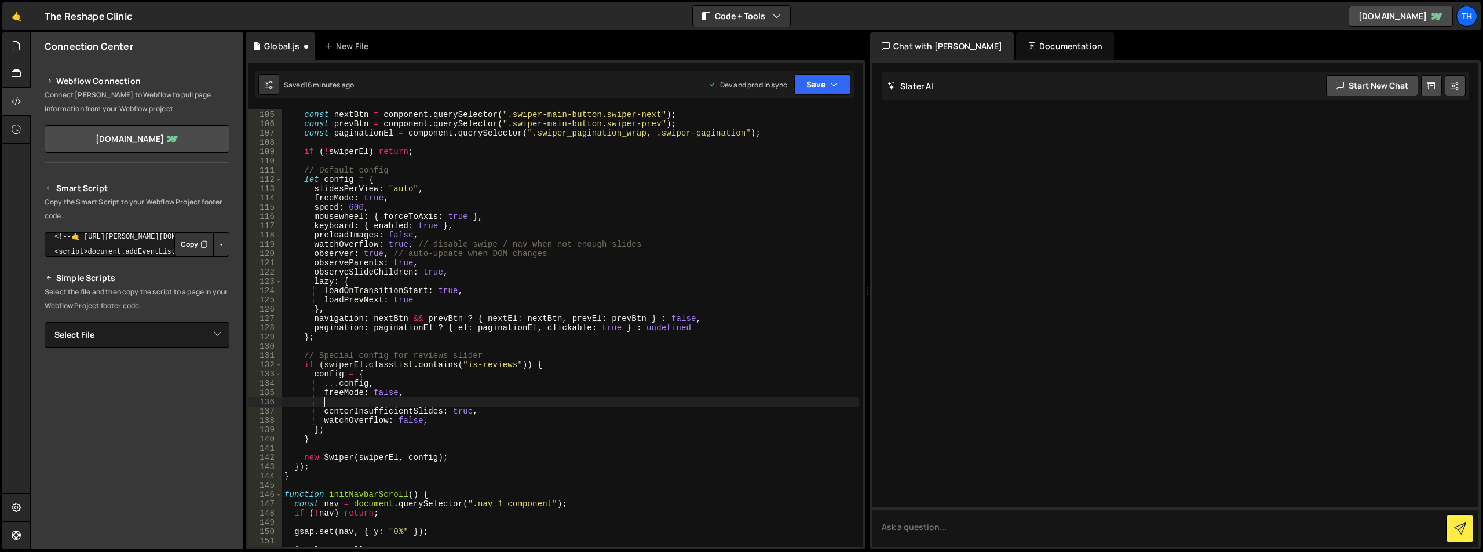
paste textarea "1024: { slidesPerView: 3, spaceBetween: 24 }"
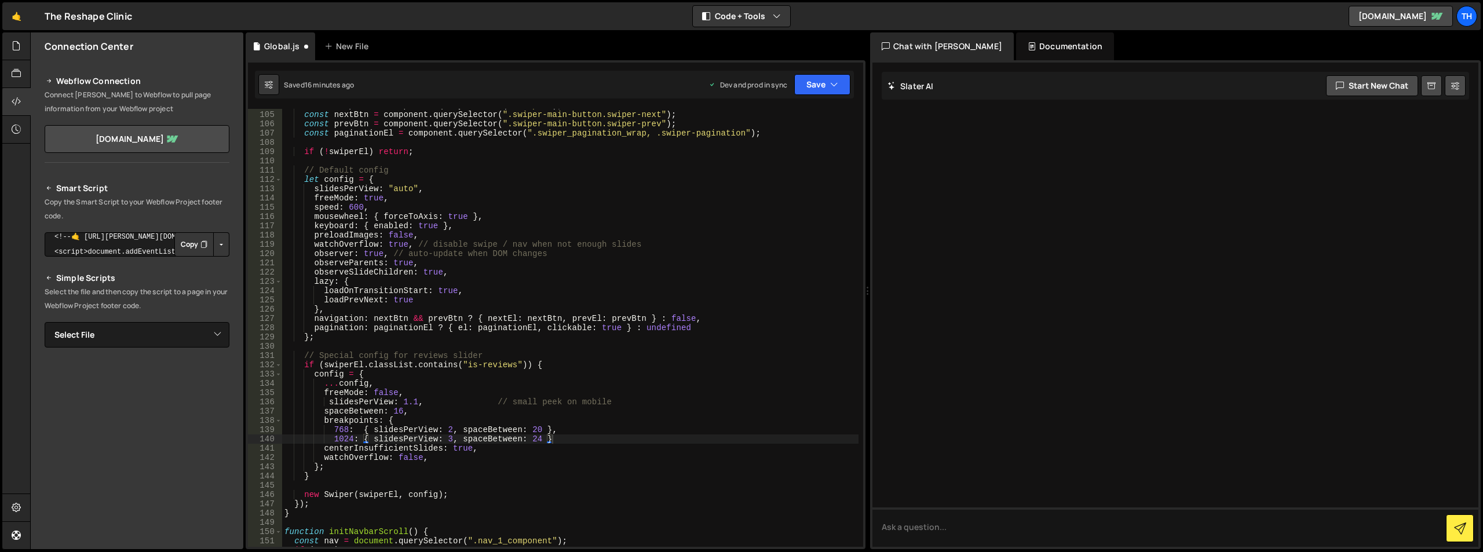
click at [829, 96] on div "Saved 16 minutes ago Dev and prod in sync Upgrade to Edit Save Save to Staging …" at bounding box center [554, 85] width 599 height 28
click at [829, 87] on button "Save" at bounding box center [822, 84] width 56 height 21
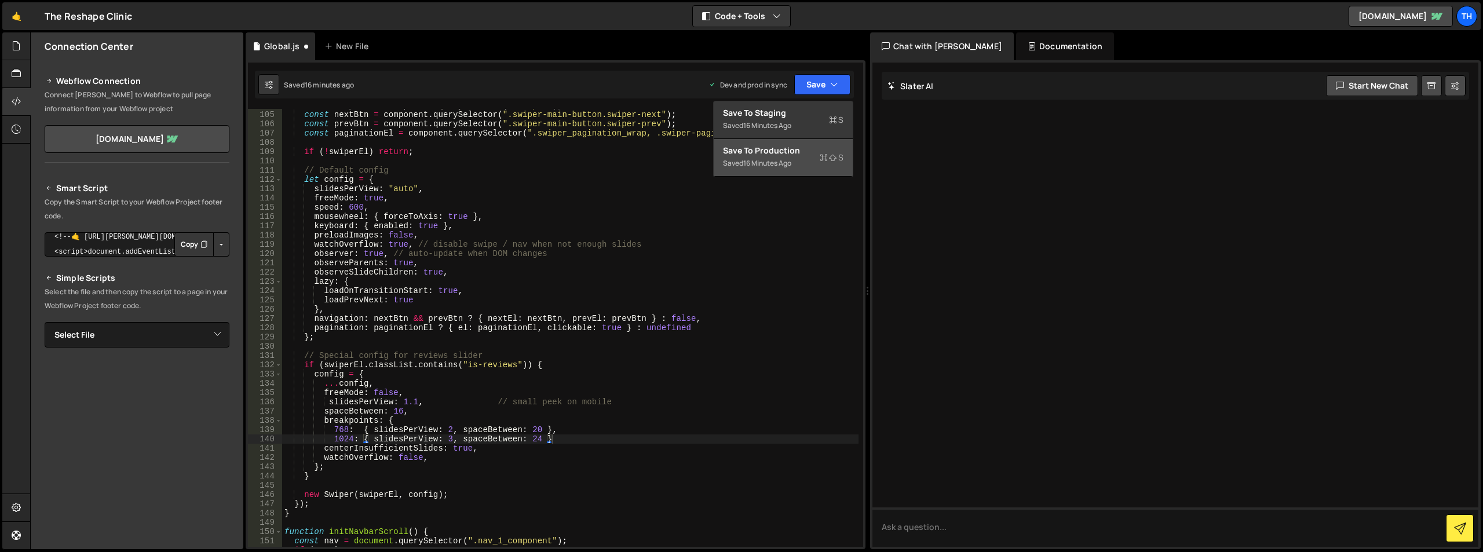
click at [805, 151] on div "Save to Production S" at bounding box center [783, 151] width 121 height 12
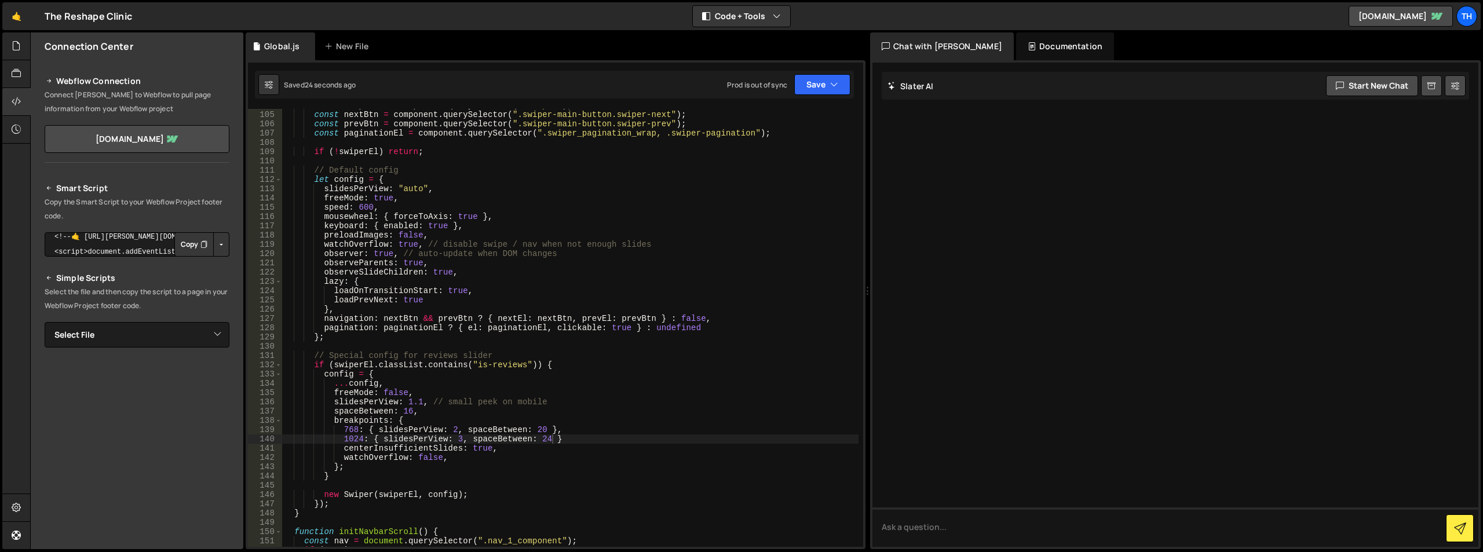
click at [525, 454] on div "const swiperEl = component . querySelector ( ".swiper" ) ; const nextBtn = comp…" at bounding box center [570, 329] width 577 height 457
click at [577, 441] on div "const swiperEl = component . querySelector ( ".swiper" ) ; const nextBtn = comp…" at bounding box center [570, 329] width 577 height 457
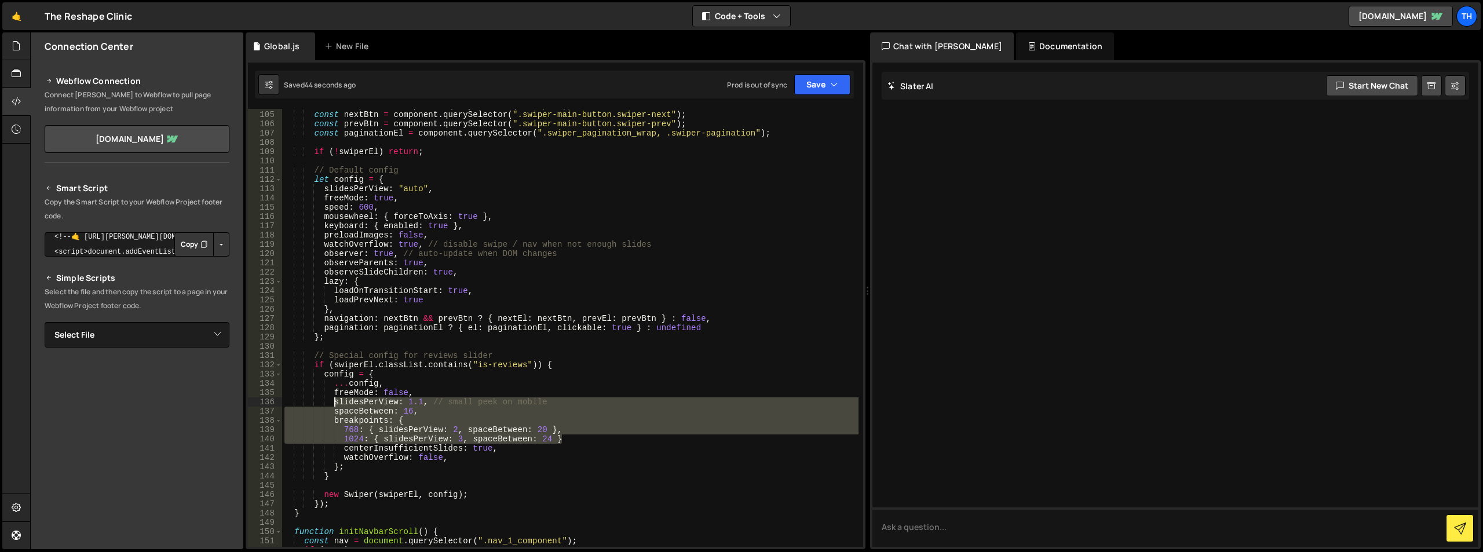
drag, startPoint x: 574, startPoint y: 440, endPoint x: 332, endPoint y: 402, distance: 245.1
click at [332, 402] on div "const swiperEl = component . querySelector ( ".swiper" ) ; const nextBtn = comp…" at bounding box center [570, 329] width 577 height 457
paste textarea "}"
type textarea "},"
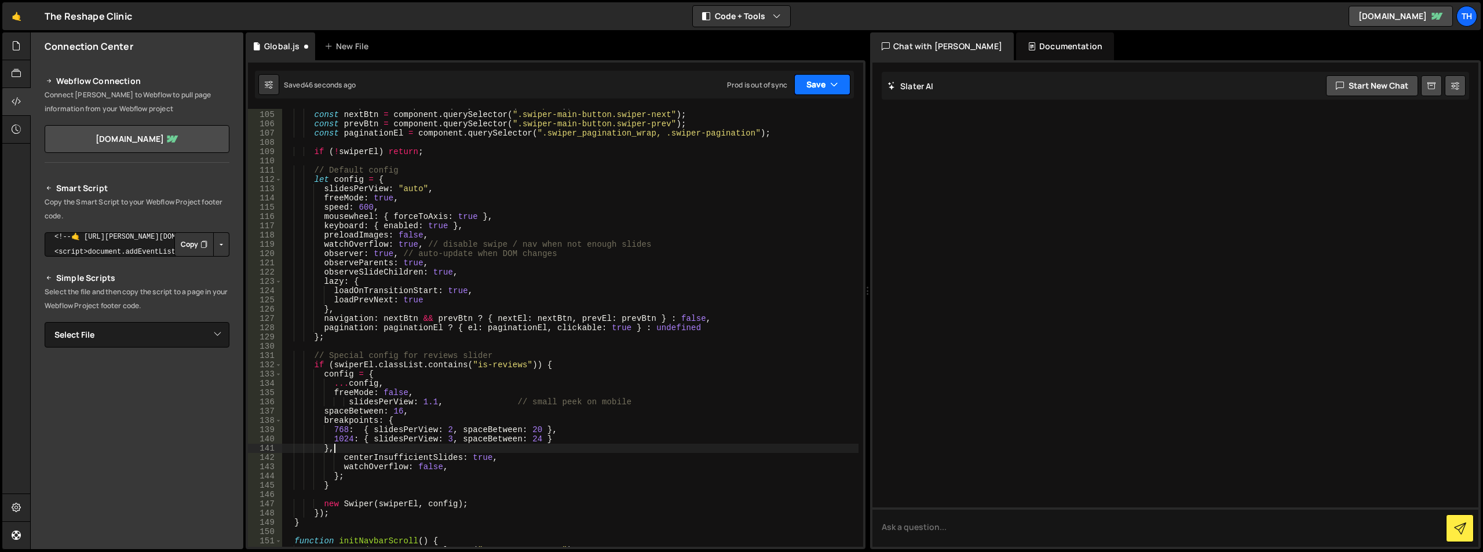
click at [831, 79] on icon "button" at bounding box center [834, 85] width 8 height 12
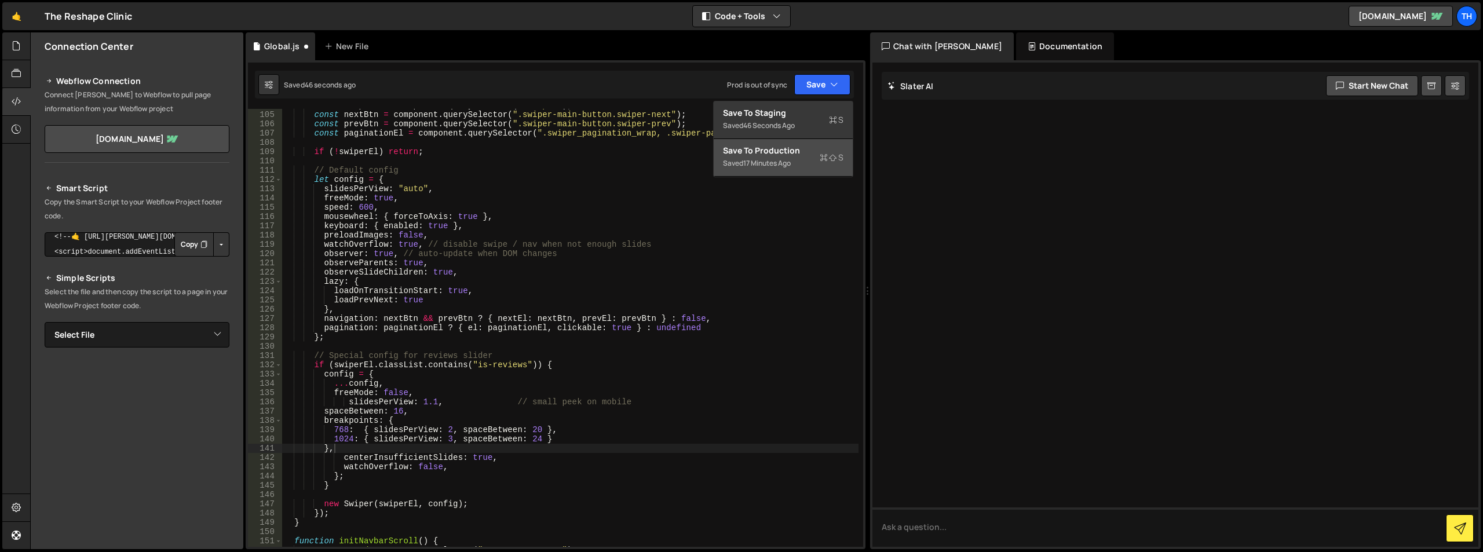
click at [806, 158] on div "Saved 17 minutes ago" at bounding box center [783, 163] width 121 height 14
